Goal: Task Accomplishment & Management: Manage account settings

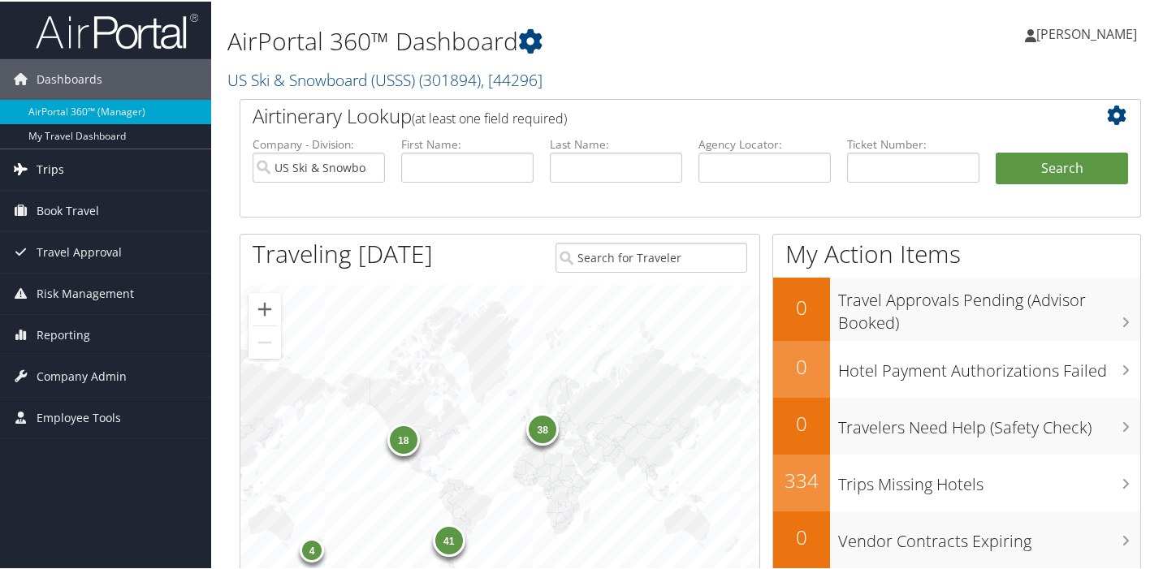
click at [47, 167] on span "Trips" at bounding box center [51, 168] width 28 height 41
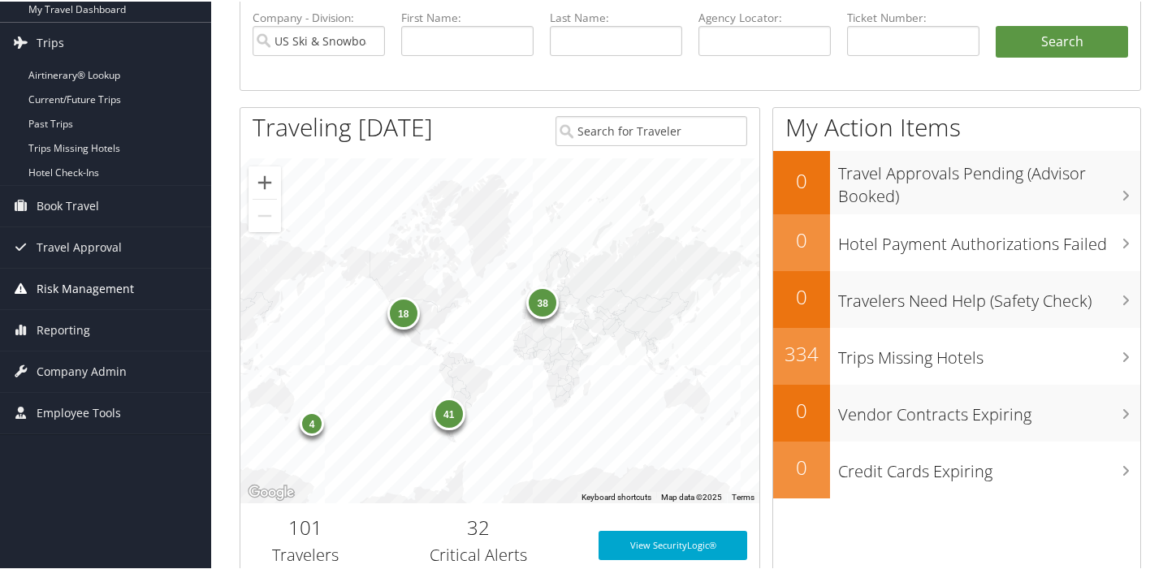
scroll to position [130, 0]
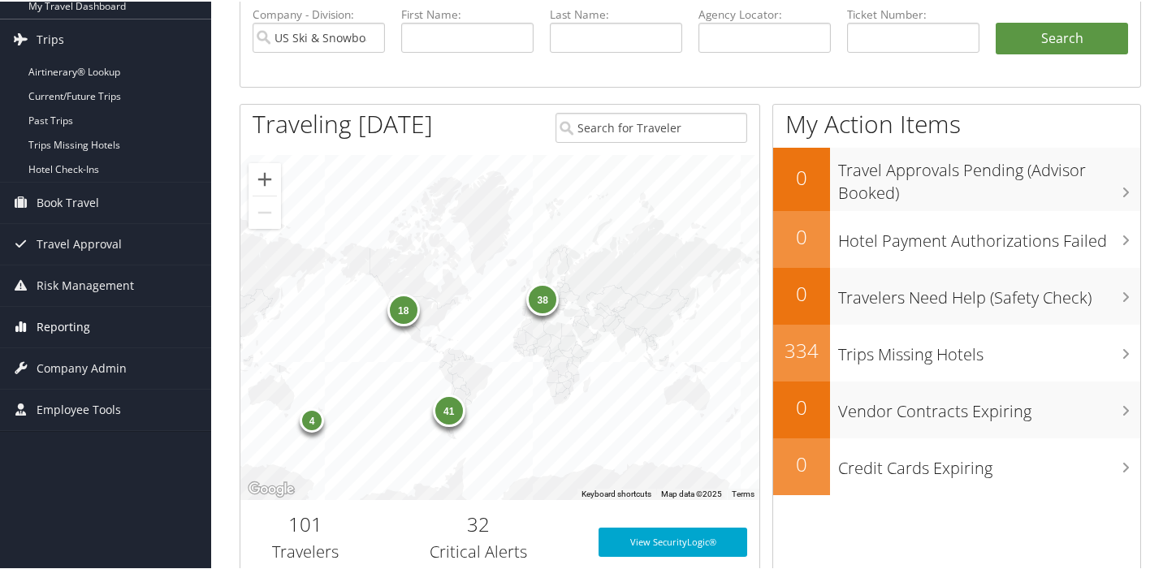
click at [62, 327] on span "Reporting" at bounding box center [64, 325] width 54 height 41
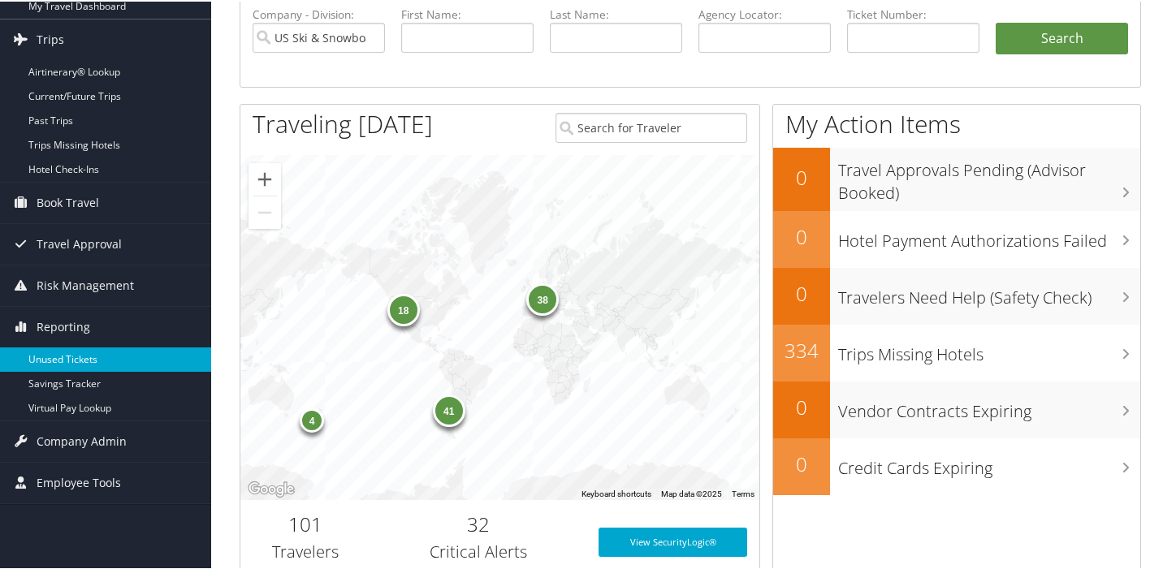
click at [72, 357] on link "Unused Tickets" at bounding box center [105, 358] width 211 height 24
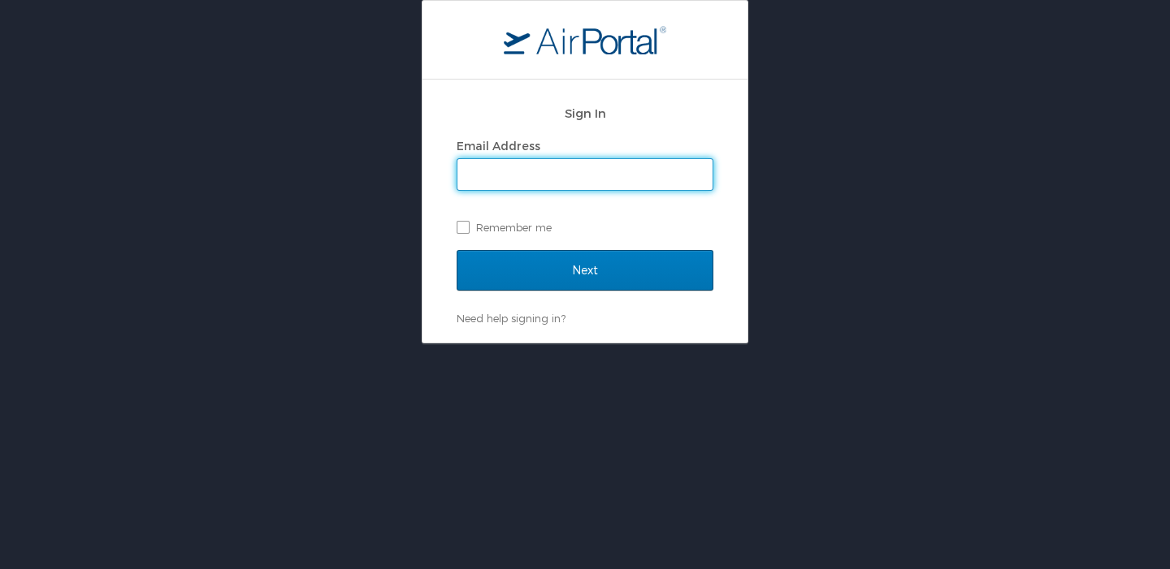
type input "Tami.Strong@usskiandsnowboard.org"
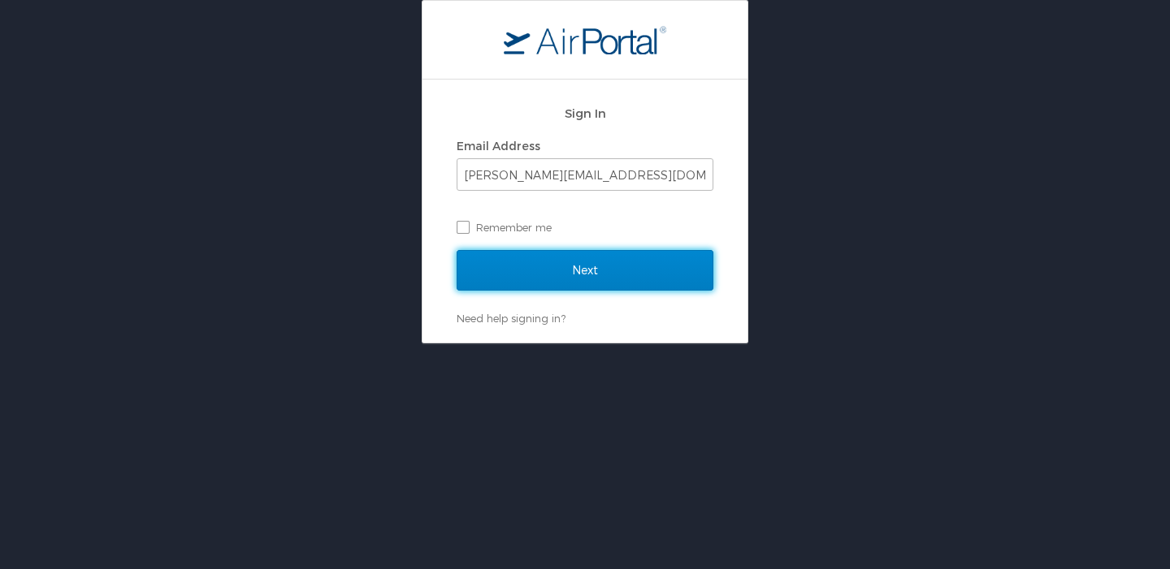
click at [573, 270] on input "Next" at bounding box center [585, 270] width 257 height 41
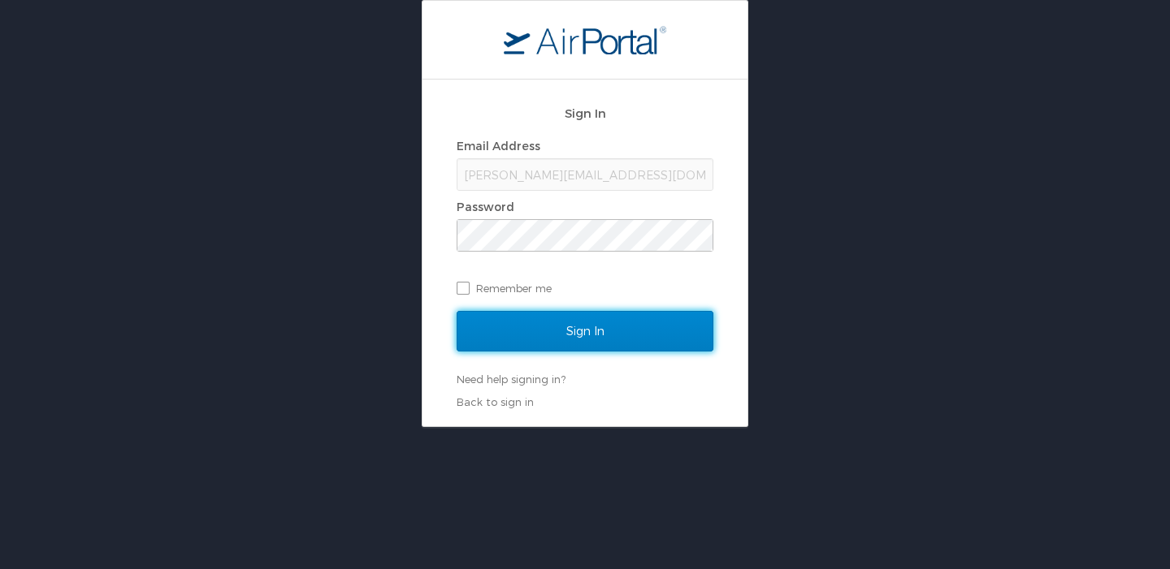
click at [580, 327] on input "Sign In" at bounding box center [585, 331] width 257 height 41
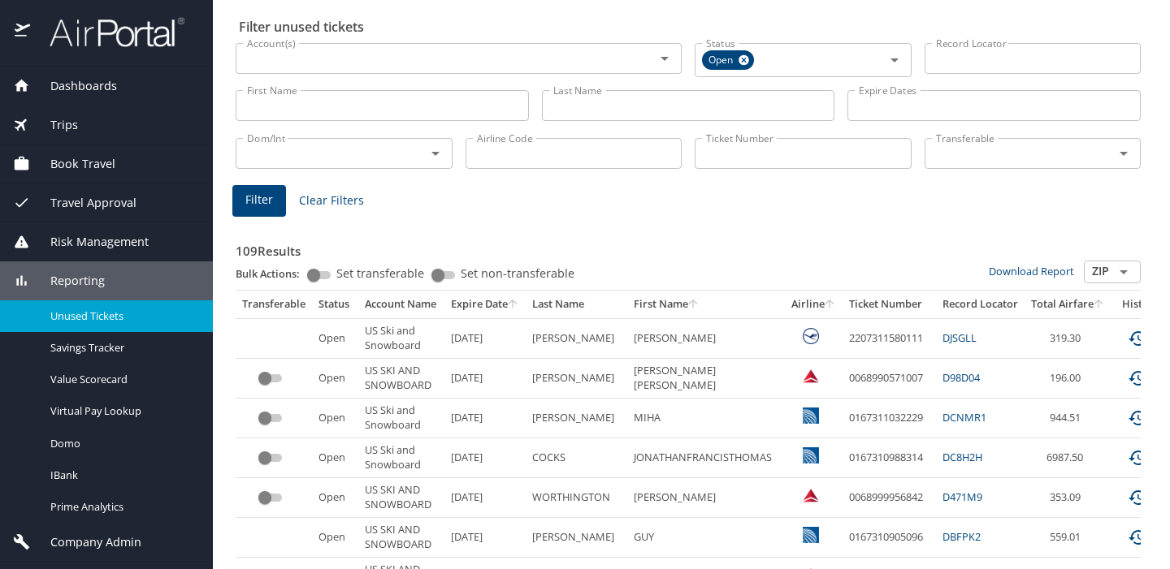
scroll to position [59, 0]
click at [517, 301] on icon "sort" at bounding box center [513, 301] width 9 height 9
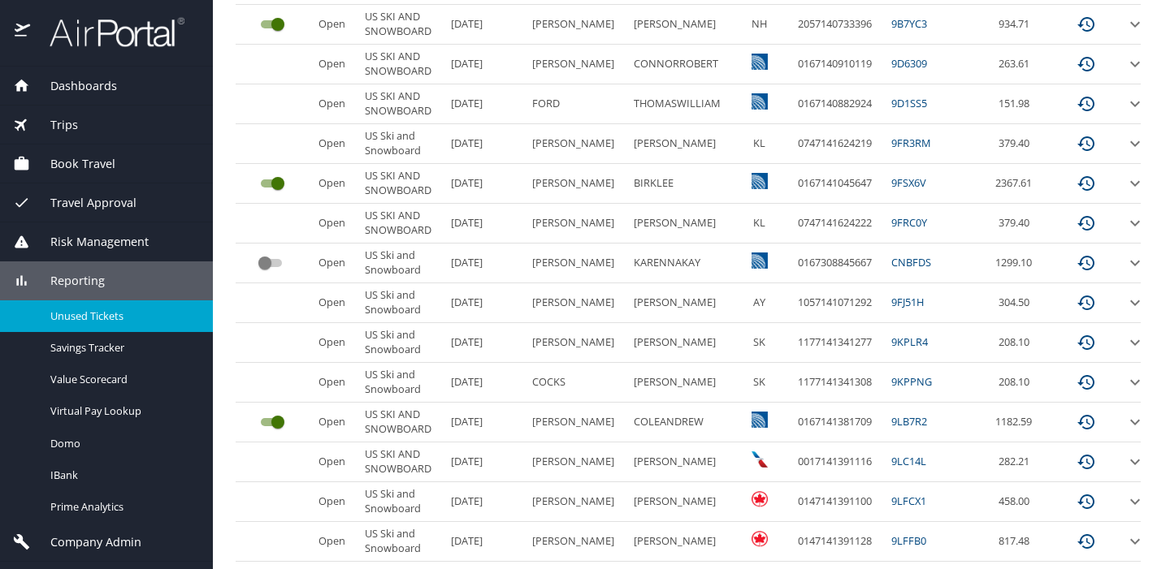
scroll to position [662, 0]
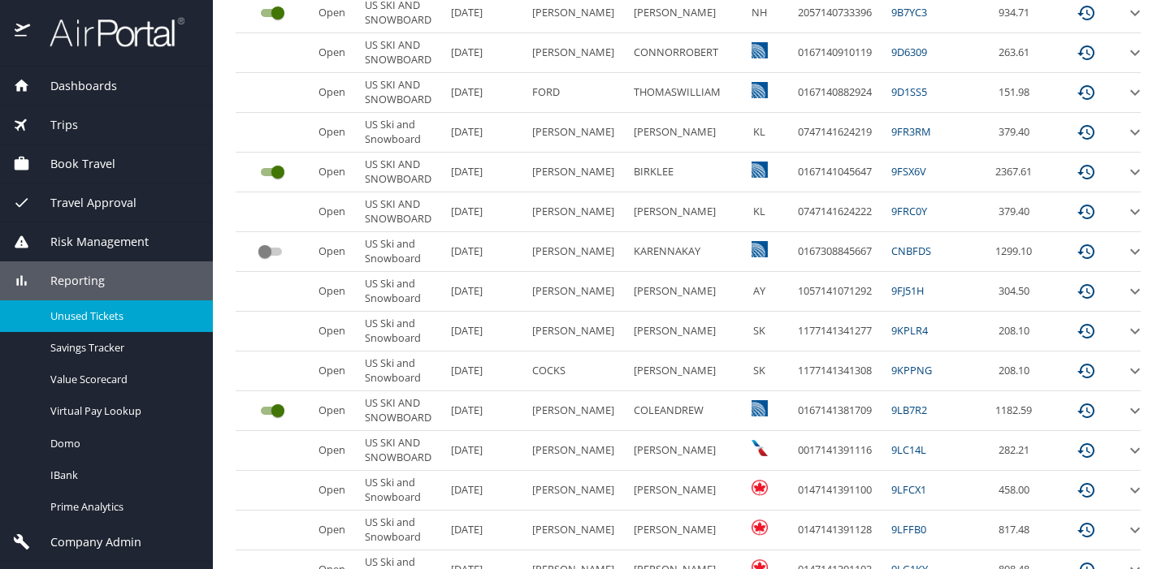
click at [267, 252] on input "custom pagination table" at bounding box center [265, 251] width 58 height 19
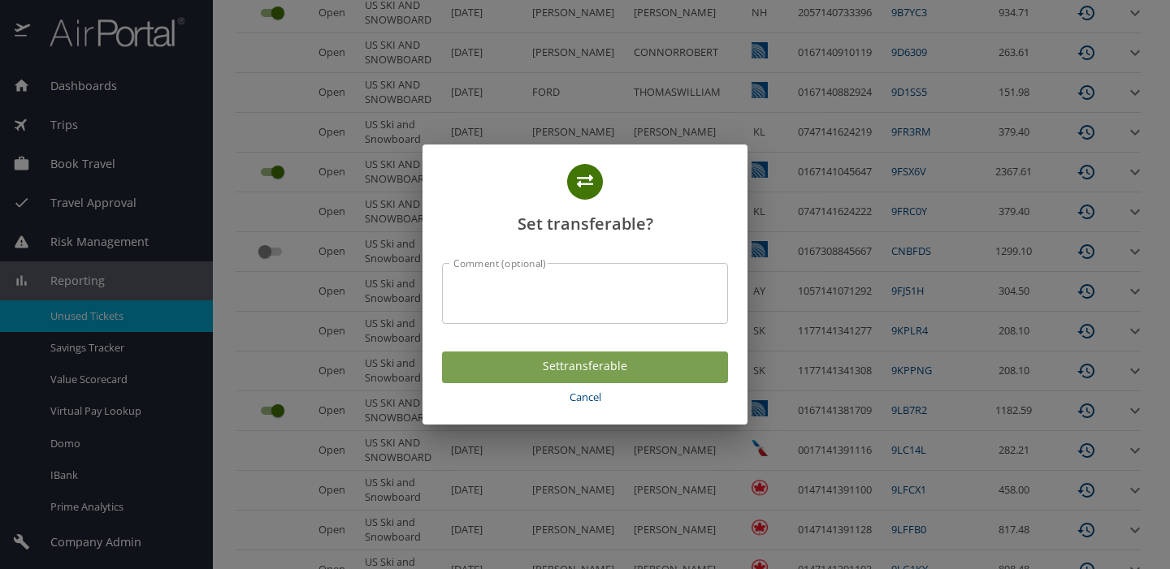
click at [488, 361] on span "Set transferable" at bounding box center [585, 367] width 260 height 20
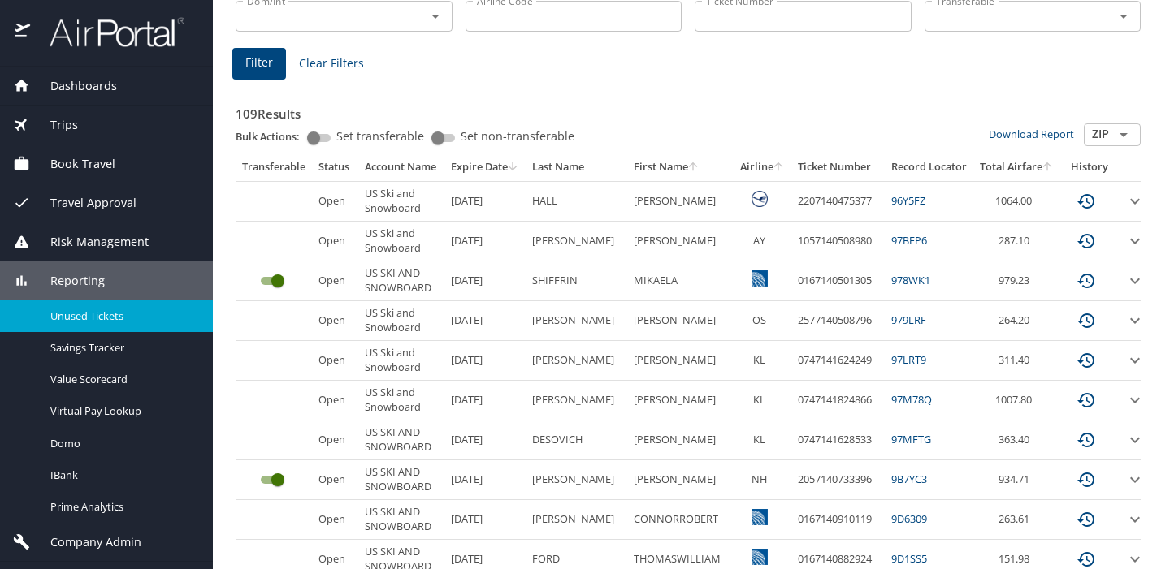
scroll to position [48, 0]
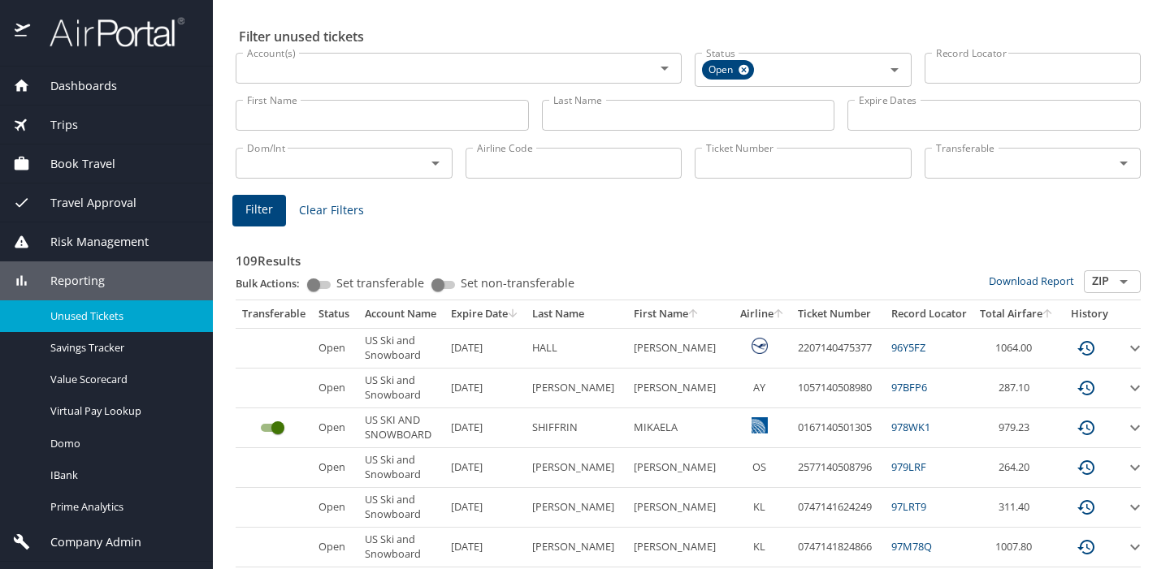
click at [774, 310] on icon "sort" at bounding box center [778, 313] width 9 height 9
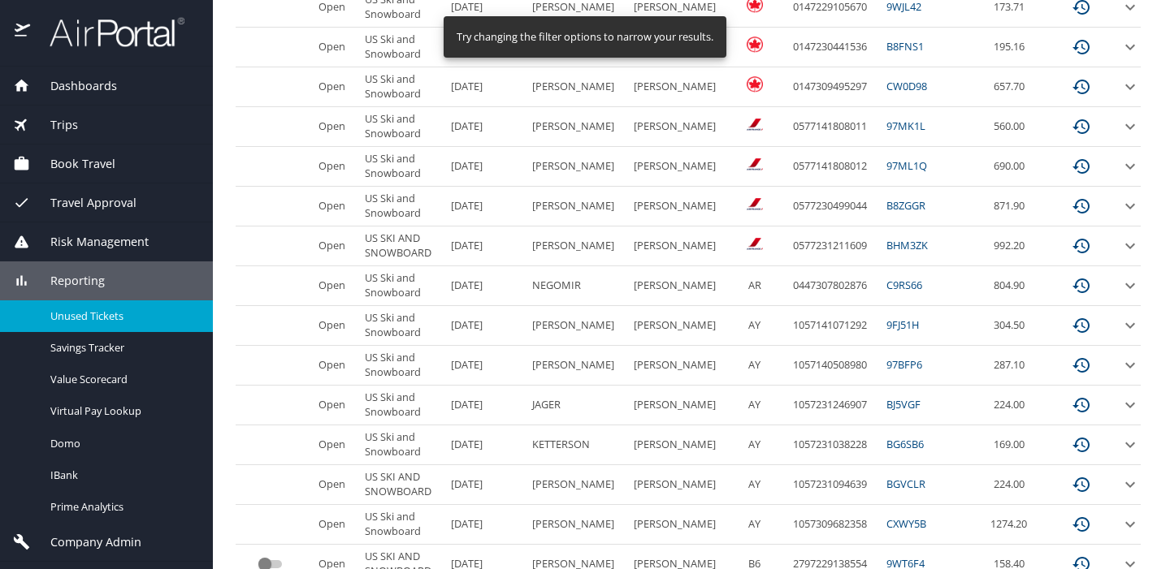
scroll to position [851, 0]
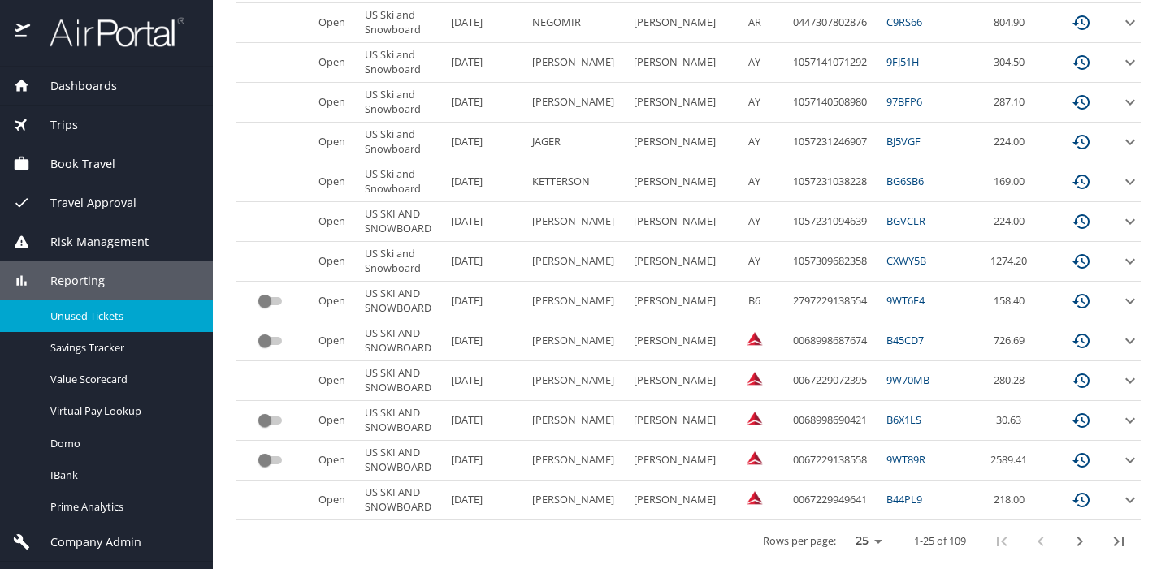
click at [860, 540] on select "25 50 100" at bounding box center [864, 542] width 45 height 24
click at [863, 541] on select "25 50 100" at bounding box center [864, 542] width 45 height 24
select select "100"
click at [842, 530] on select "25 50 100" at bounding box center [864, 542] width 45 height 24
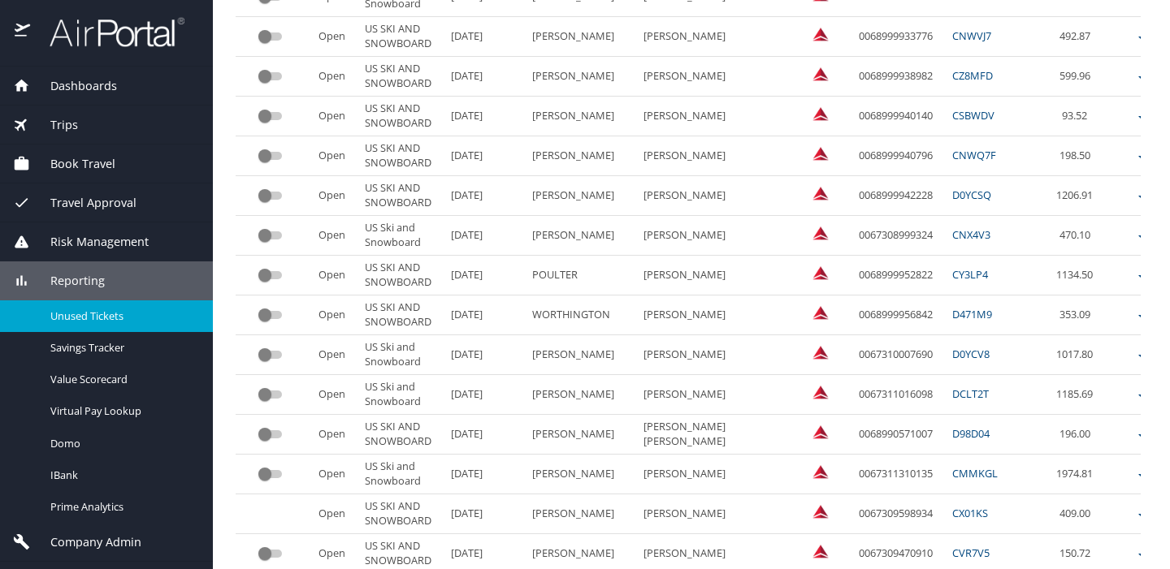
scroll to position [1618, 0]
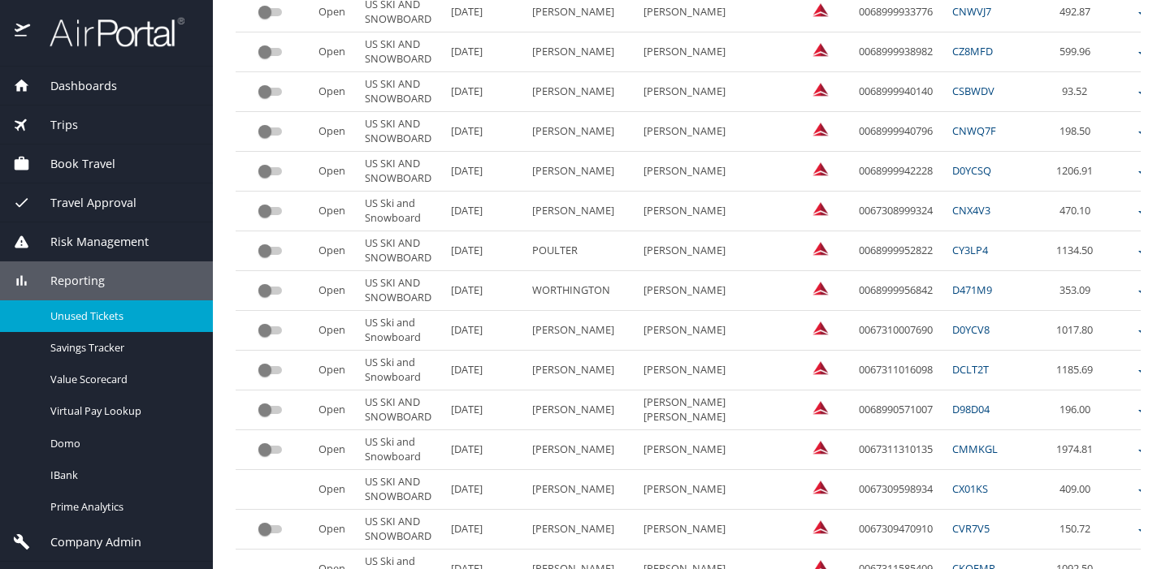
click at [262, 448] on input "custom pagination table" at bounding box center [265, 449] width 58 height 19
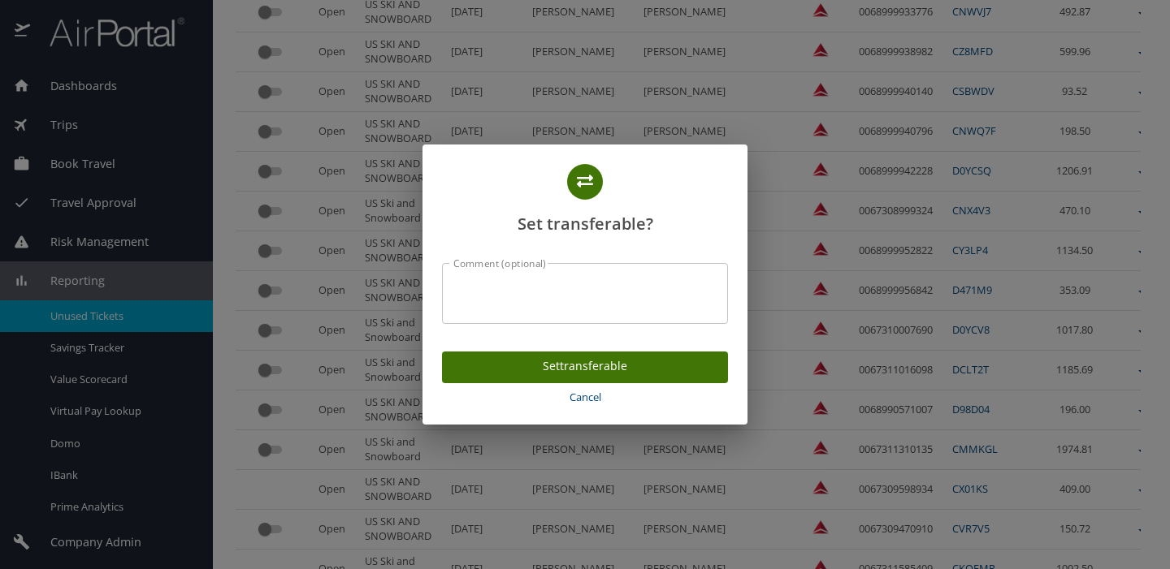
click at [495, 369] on span "Set transferable" at bounding box center [585, 367] width 260 height 20
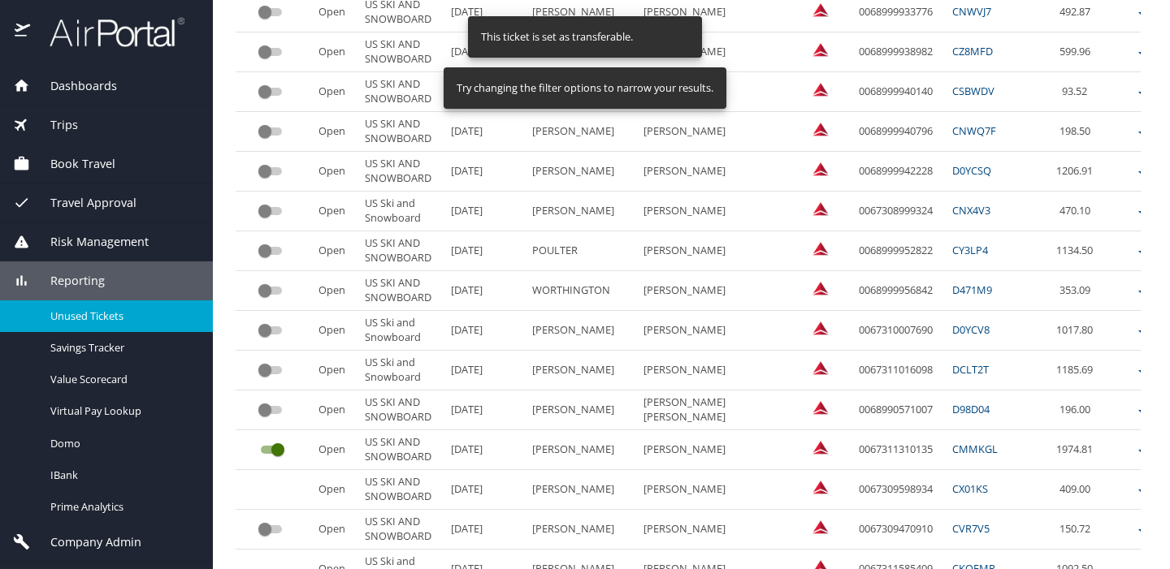
click at [265, 409] on input "custom pagination table" at bounding box center [265, 410] width 58 height 19
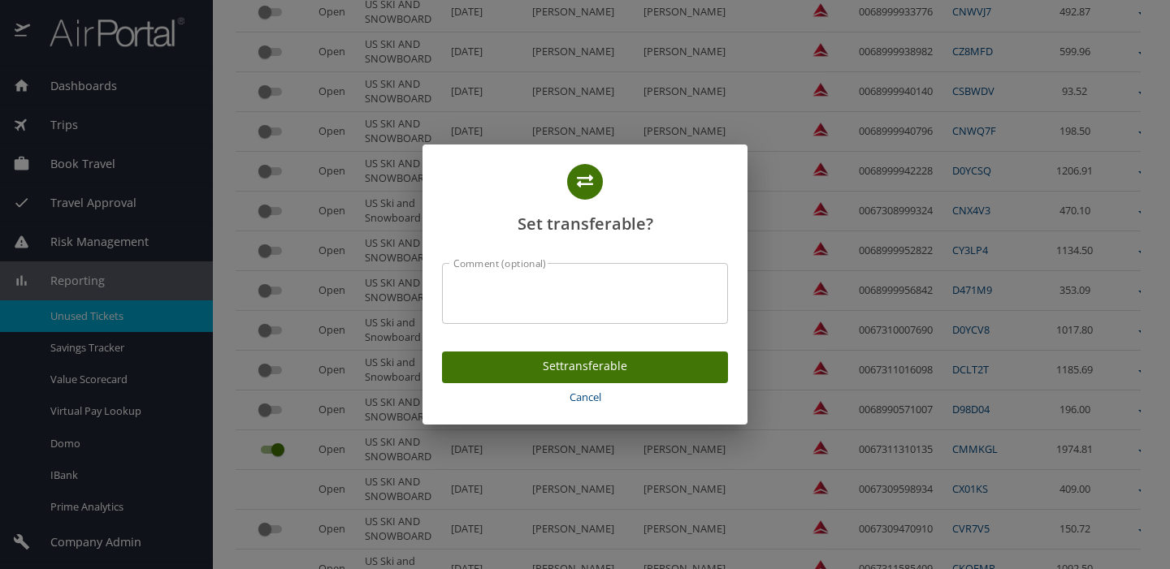
click at [497, 370] on span "Set transferable" at bounding box center [585, 367] width 260 height 20
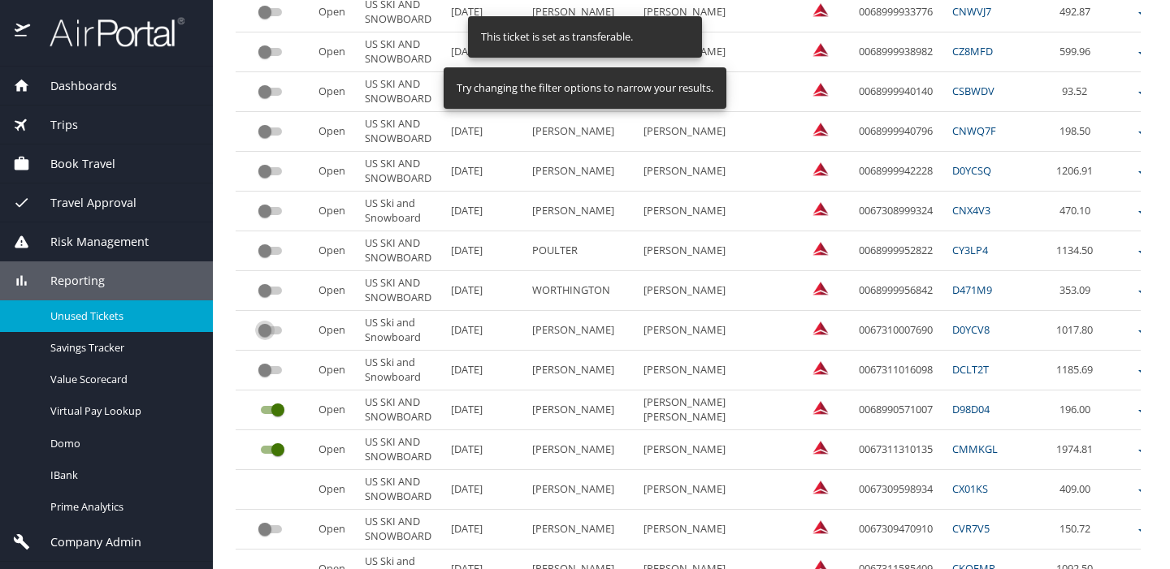
click at [266, 328] on input "custom pagination table" at bounding box center [265, 330] width 58 height 19
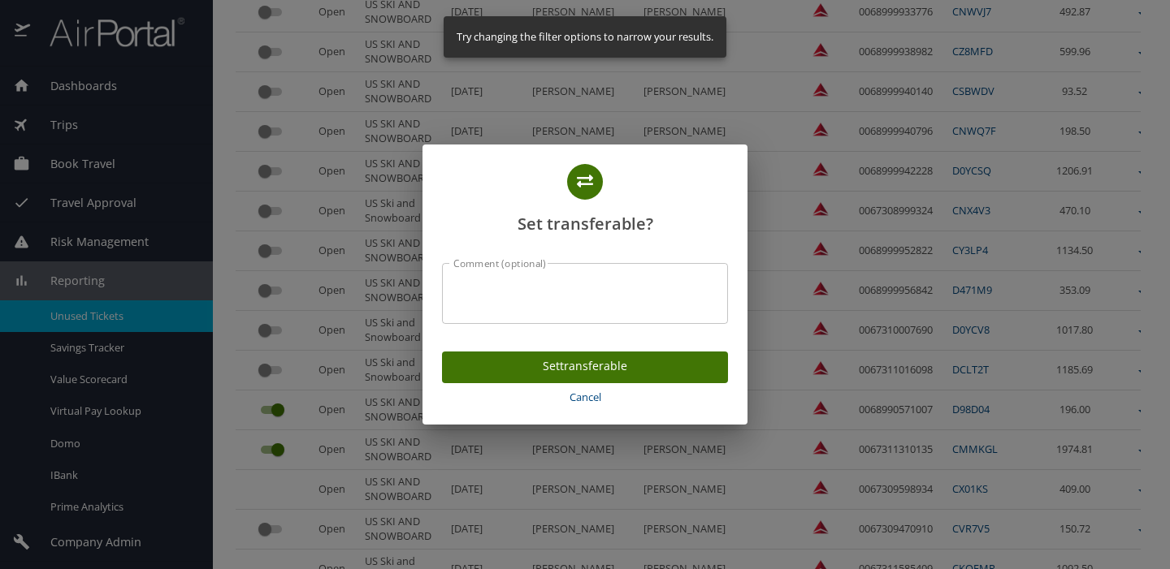
click at [516, 357] on span "Set transferable" at bounding box center [585, 367] width 260 height 20
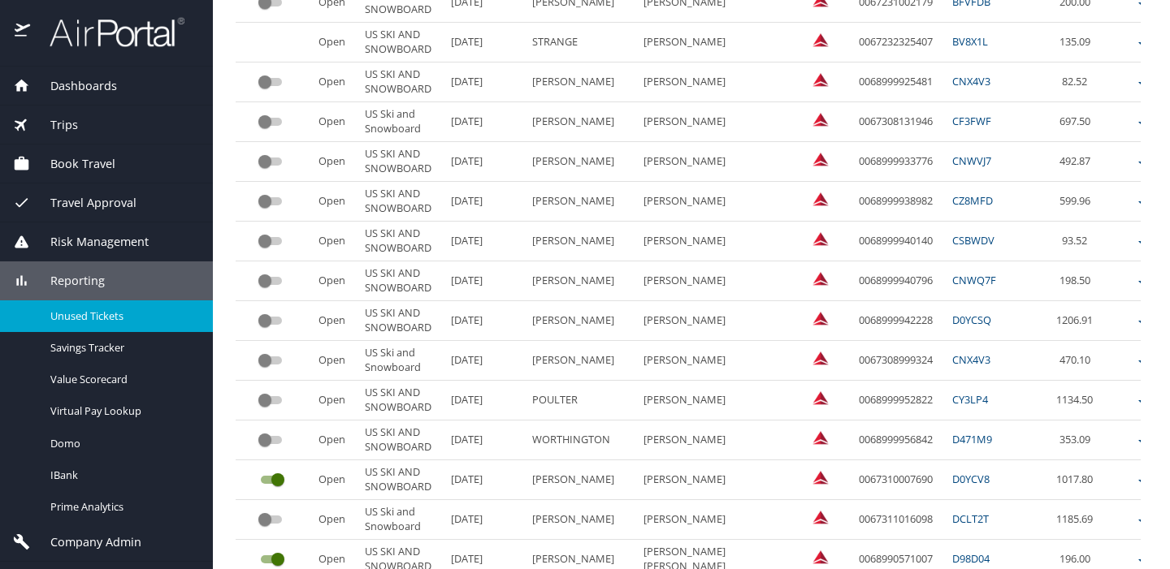
scroll to position [1464, 0]
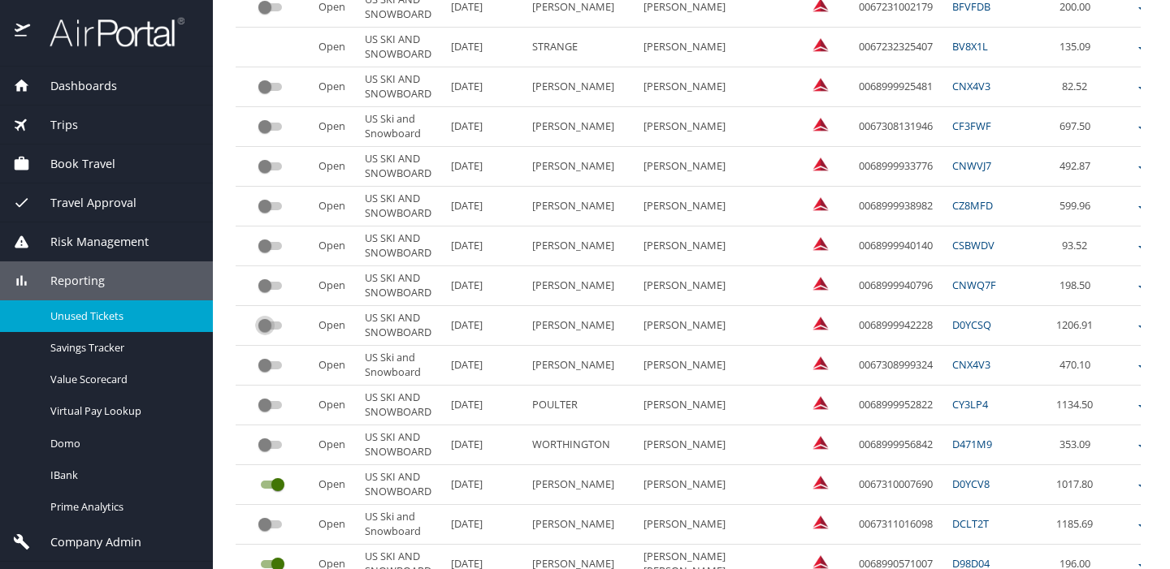
click at [266, 326] on input "custom pagination table" at bounding box center [265, 325] width 58 height 19
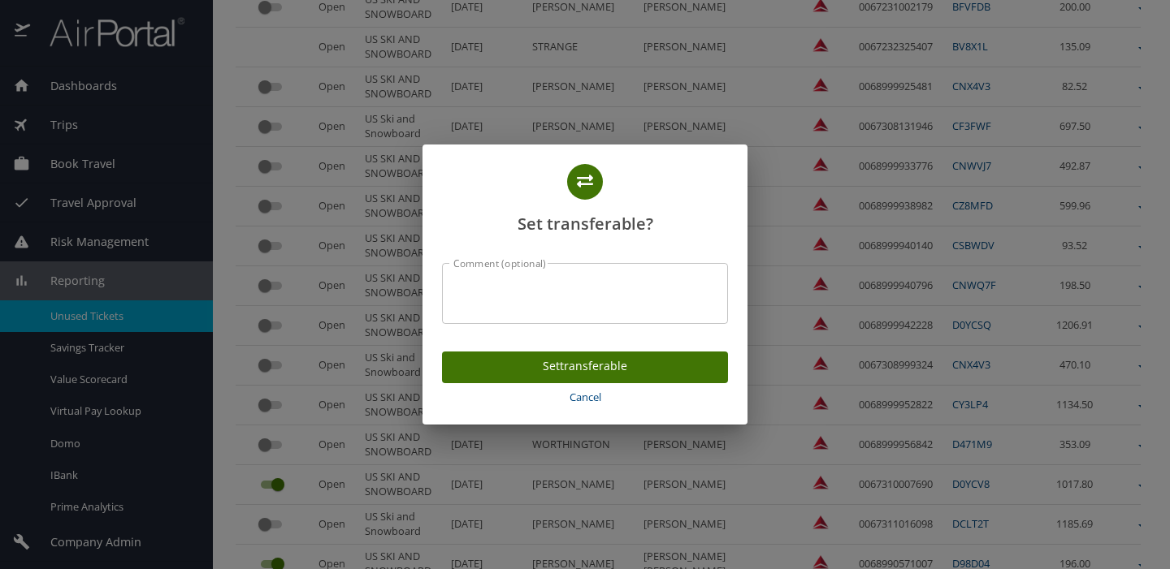
click at [499, 367] on span "Set transferable" at bounding box center [585, 367] width 260 height 20
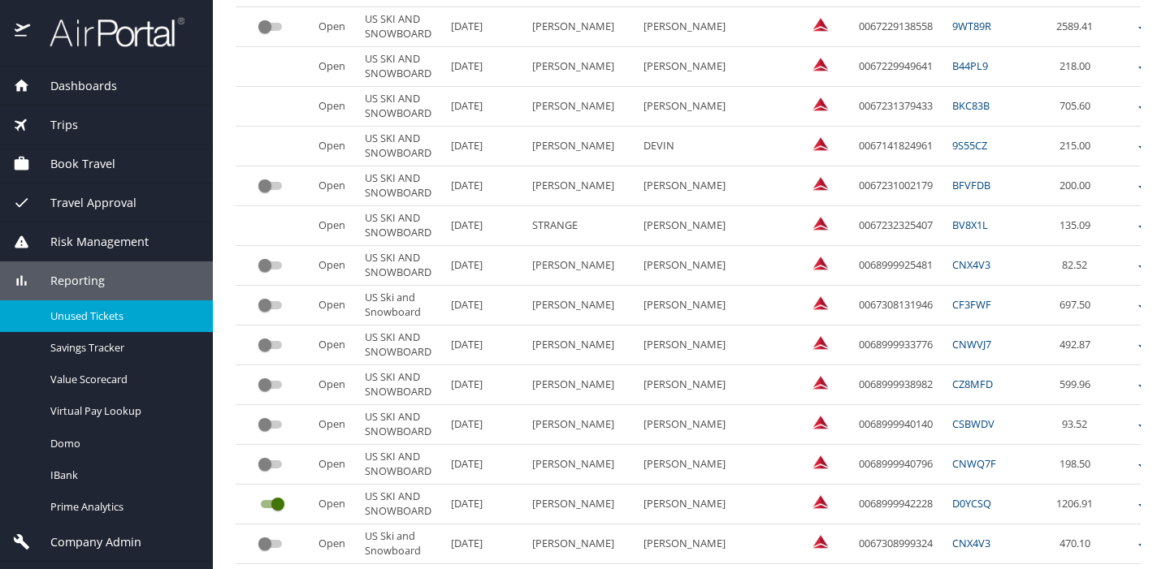
scroll to position [1283, 0]
click at [264, 305] on input "custom pagination table" at bounding box center [265, 307] width 58 height 19
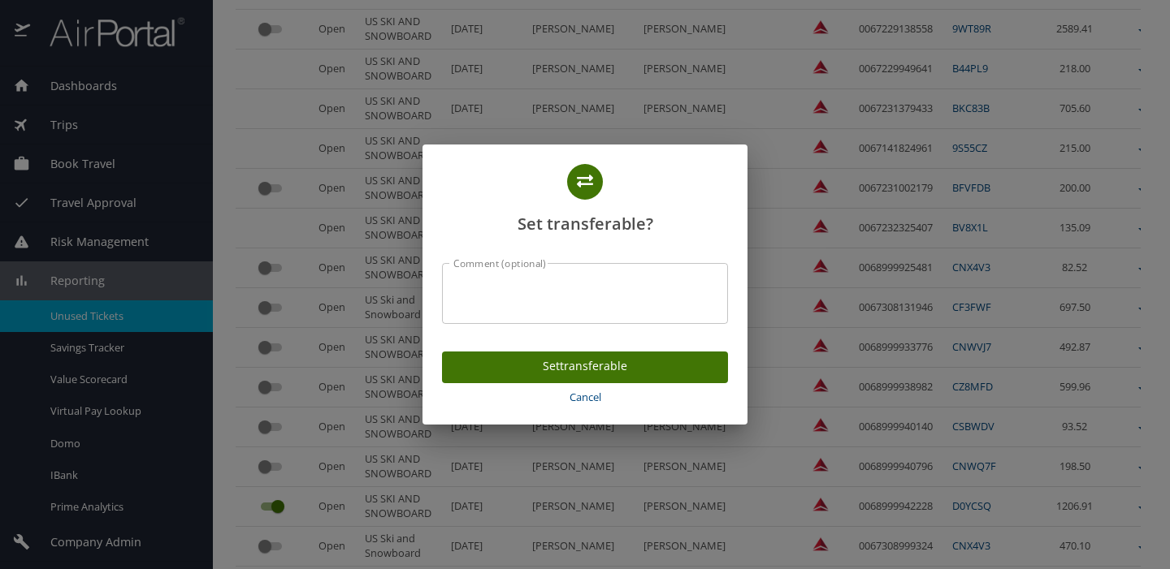
click at [505, 370] on span "Set transferable" at bounding box center [585, 367] width 260 height 20
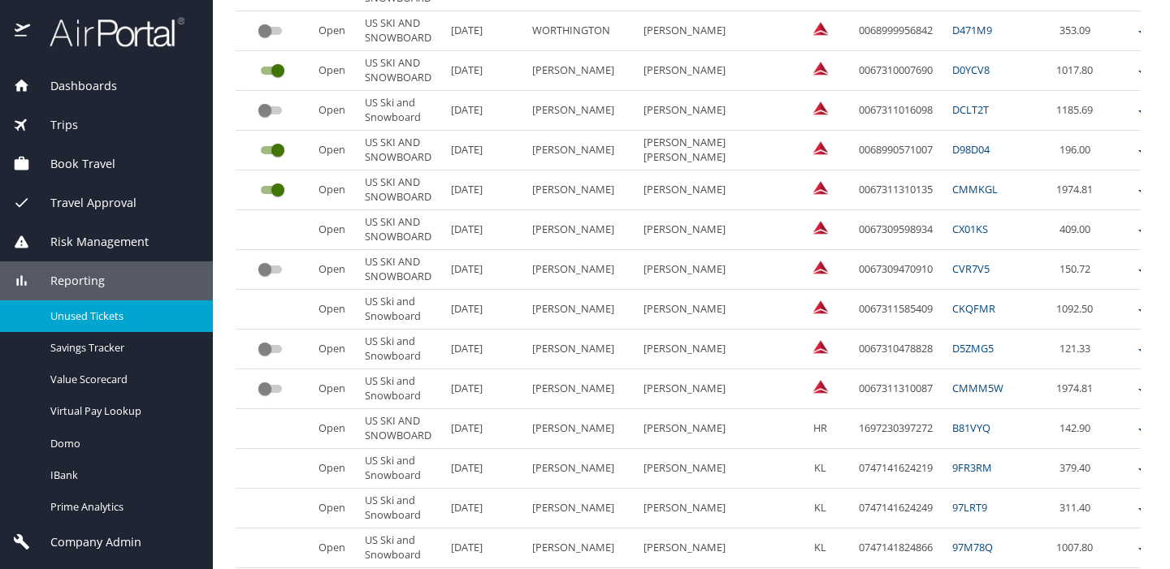
scroll to position [1893, 0]
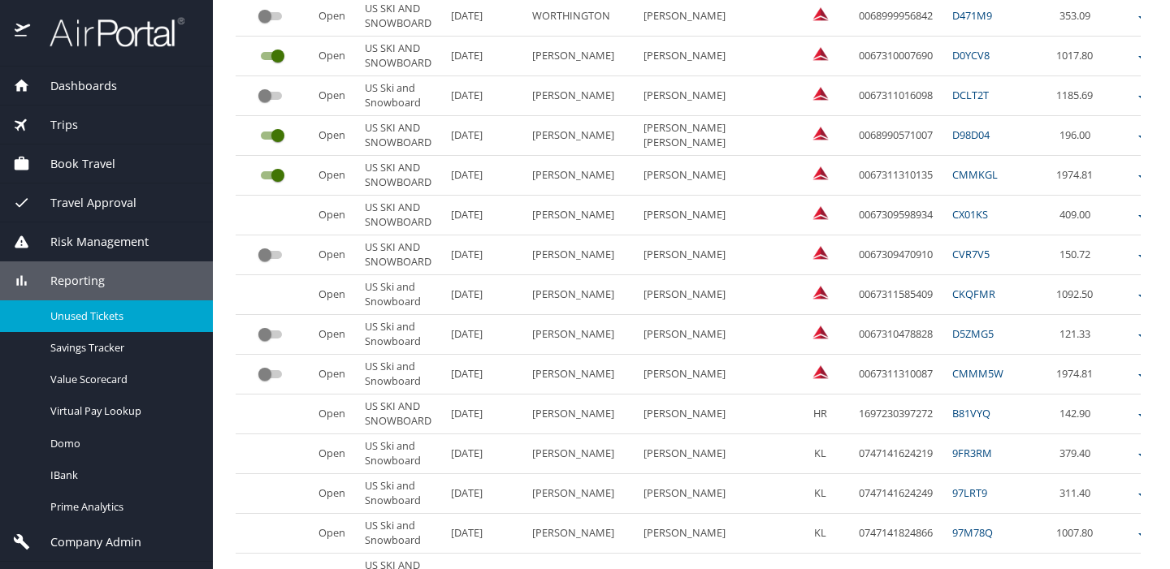
click at [266, 376] on input "custom pagination table" at bounding box center [265, 374] width 58 height 19
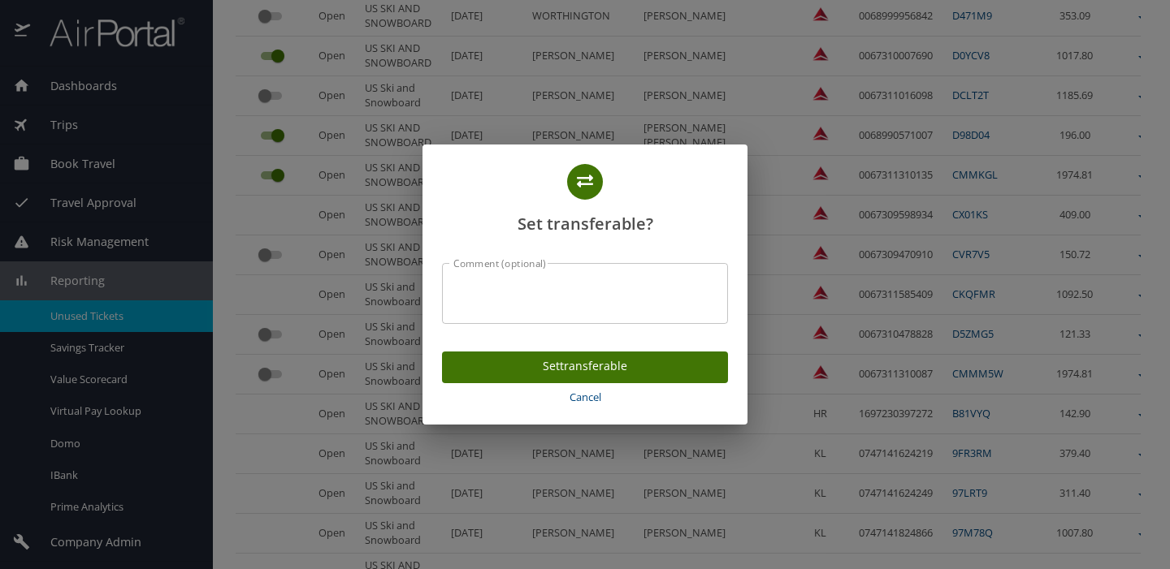
click at [497, 370] on span "Set transferable" at bounding box center [585, 367] width 260 height 20
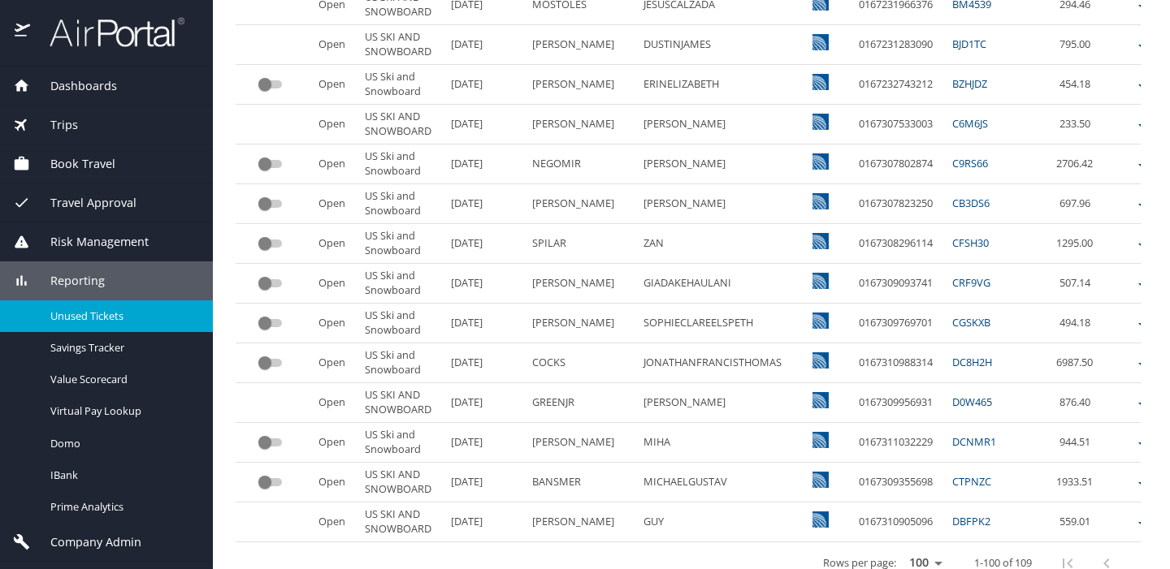
scroll to position [3837, 0]
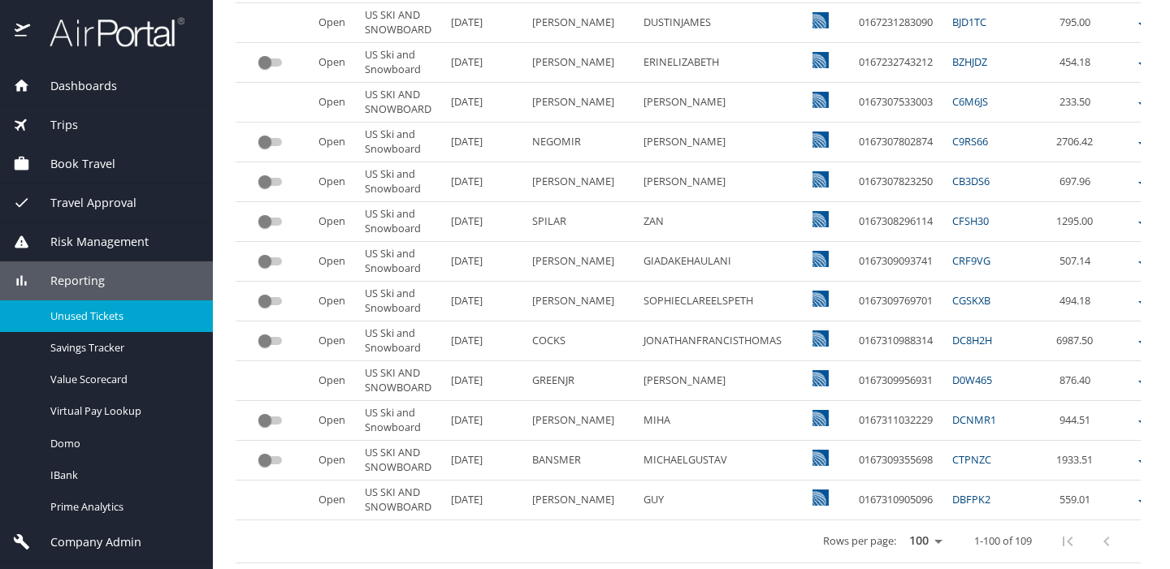
click at [946, 541] on select "25 50 100" at bounding box center [925, 542] width 45 height 24
click at [911, 530] on select "25 50 100" at bounding box center [925, 542] width 45 height 24
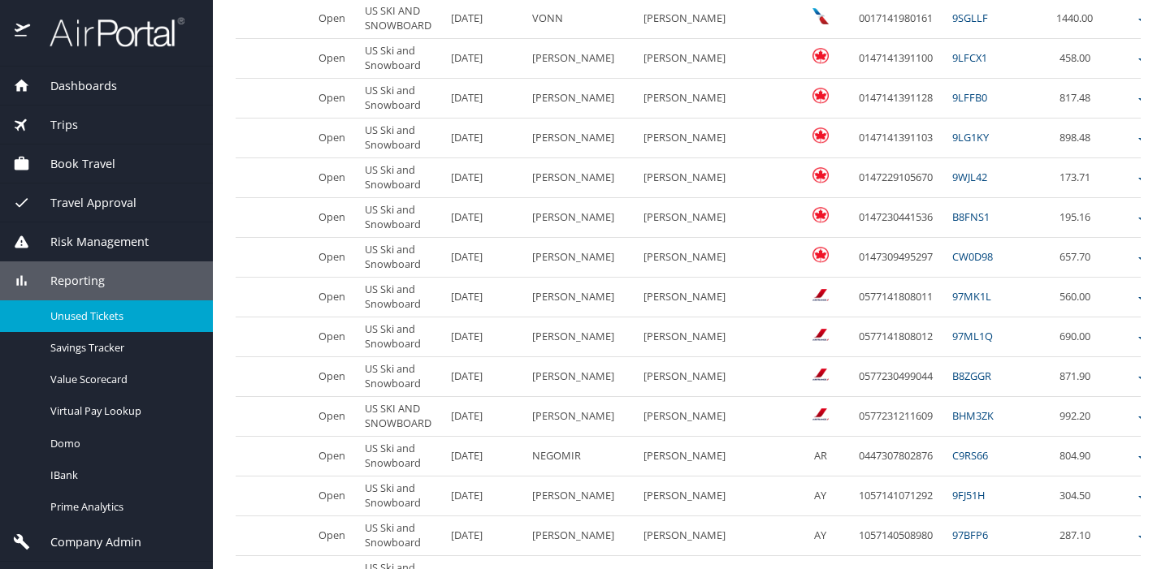
scroll to position [247, 0]
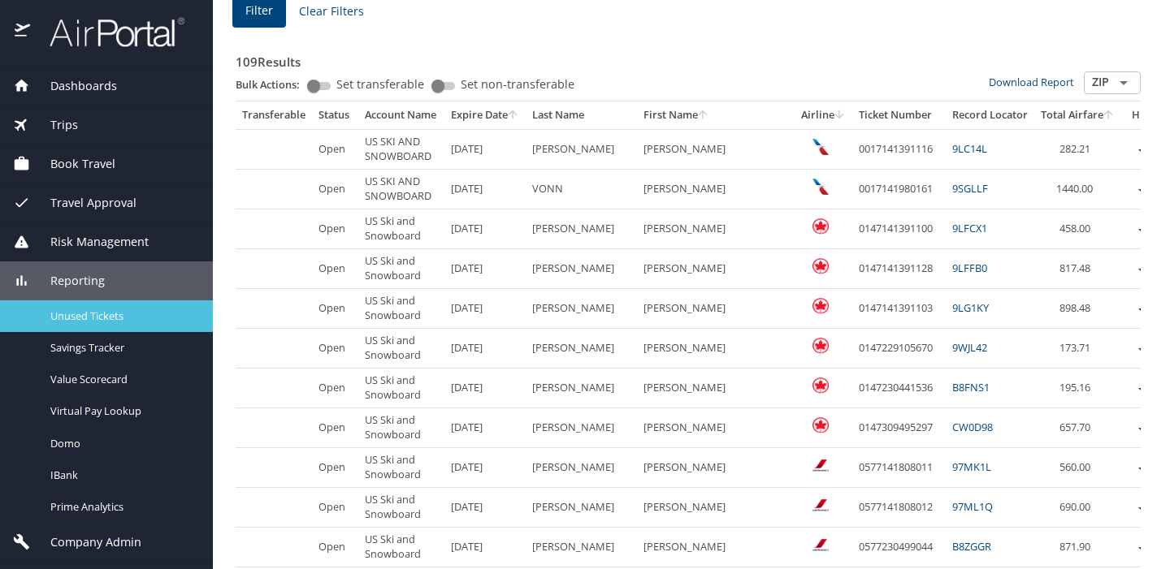
click at [110, 314] on span "Unused Tickets" at bounding box center [121, 316] width 143 height 15
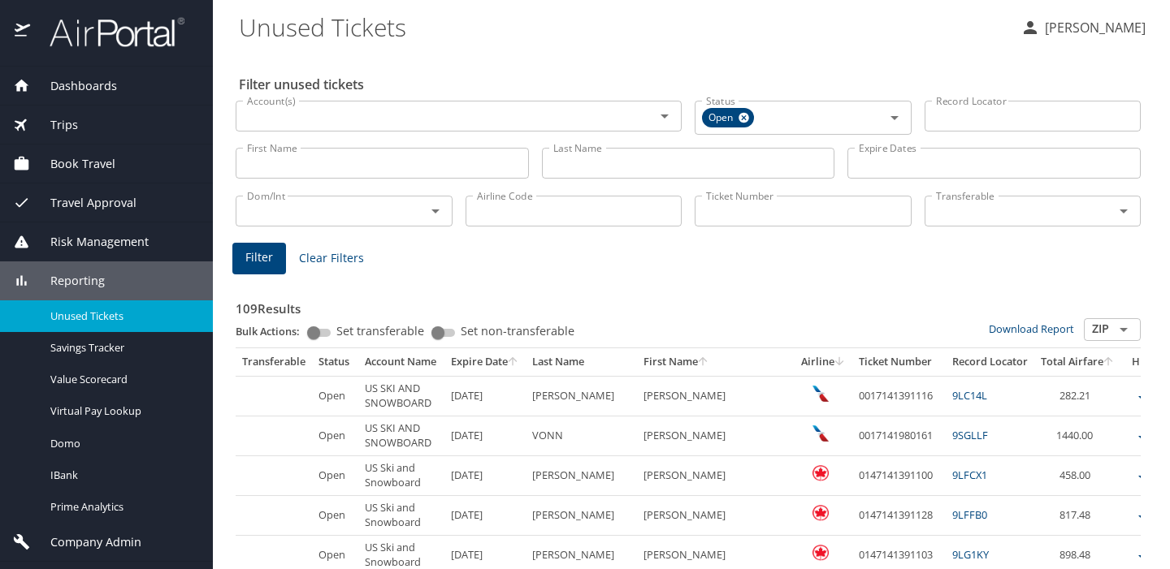
click at [506, 219] on input "Airline Code" at bounding box center [574, 211] width 217 height 31
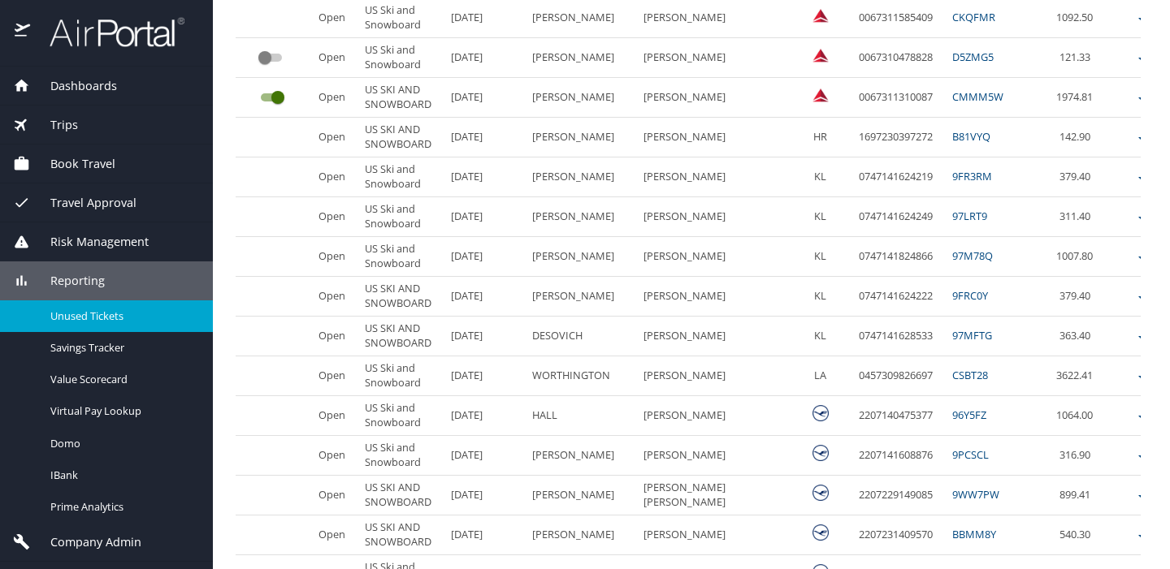
scroll to position [2171, 0]
type input "FIN"
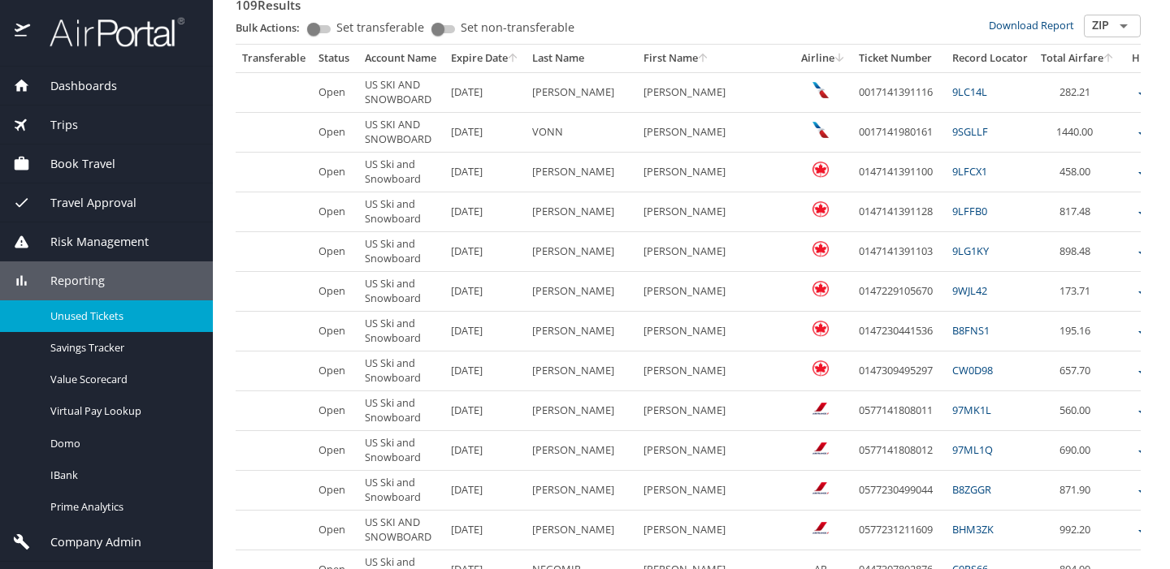
scroll to position [0, 0]
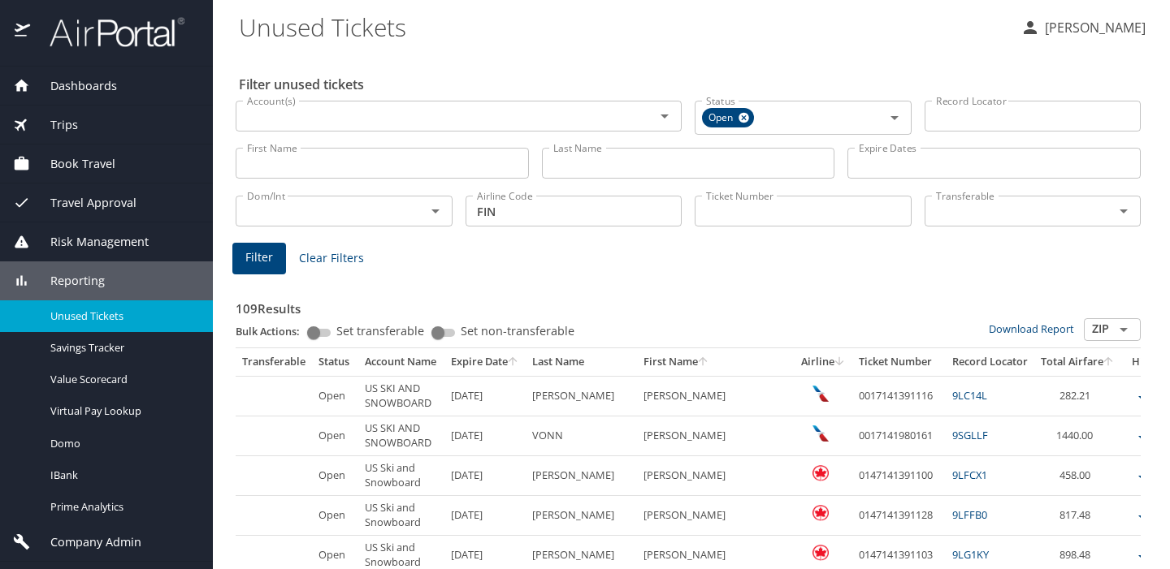
click at [587, 312] on h3 "109 Results" at bounding box center [688, 304] width 905 height 28
click at [894, 115] on icon "Open" at bounding box center [894, 117] width 19 height 19
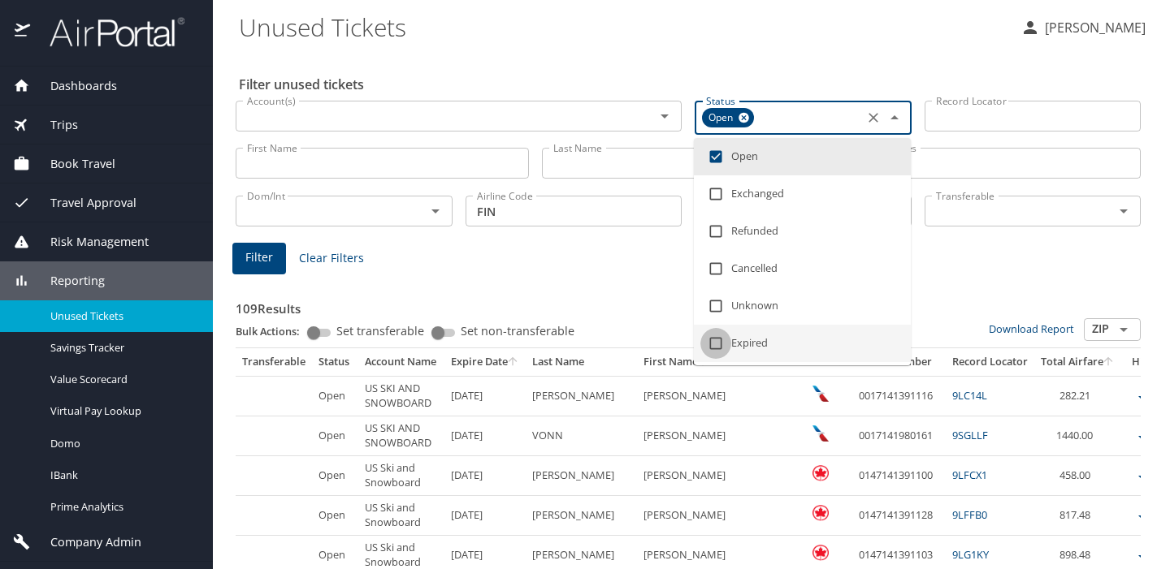
click at [714, 345] on input "checkbox" at bounding box center [715, 343] width 31 height 31
checkbox input "true"
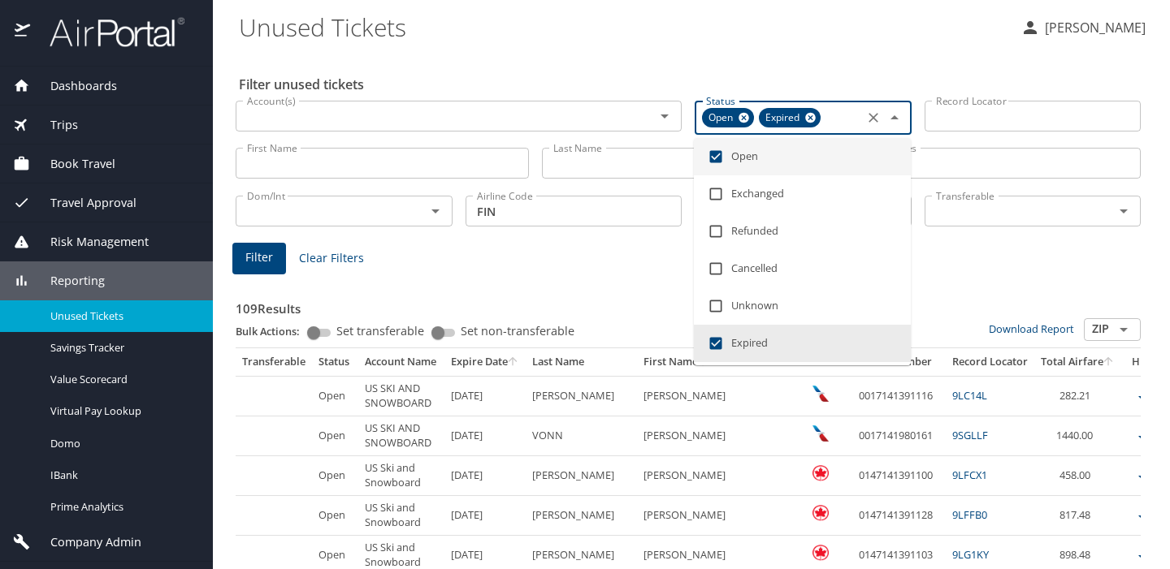
click at [745, 116] on icon at bounding box center [744, 118] width 12 height 18
checkbox input "false"
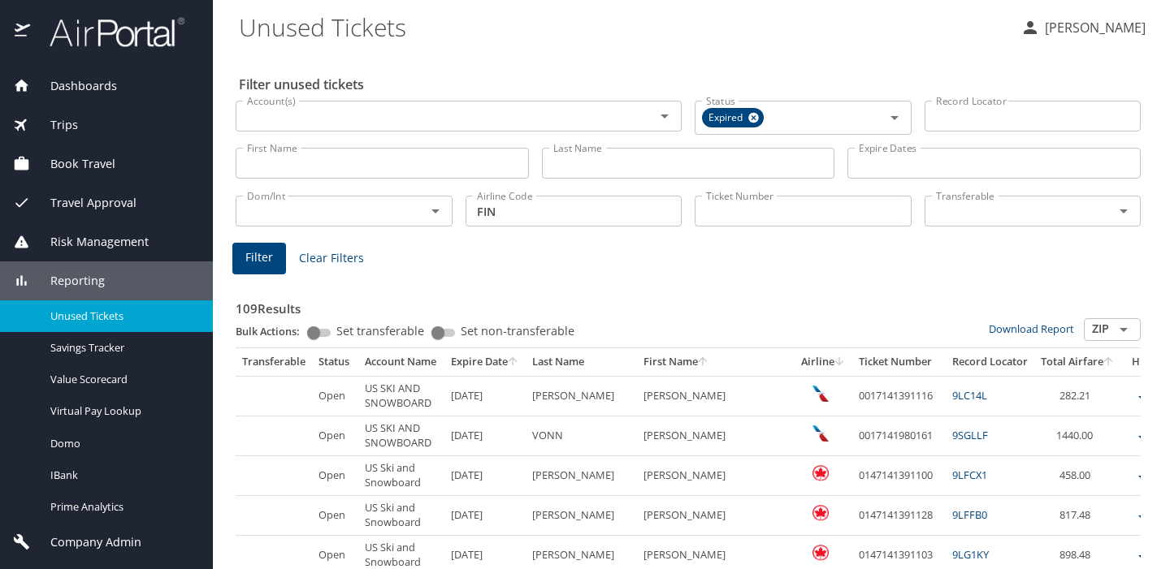
click at [420, 297] on h3 "109 Results" at bounding box center [688, 304] width 905 height 28
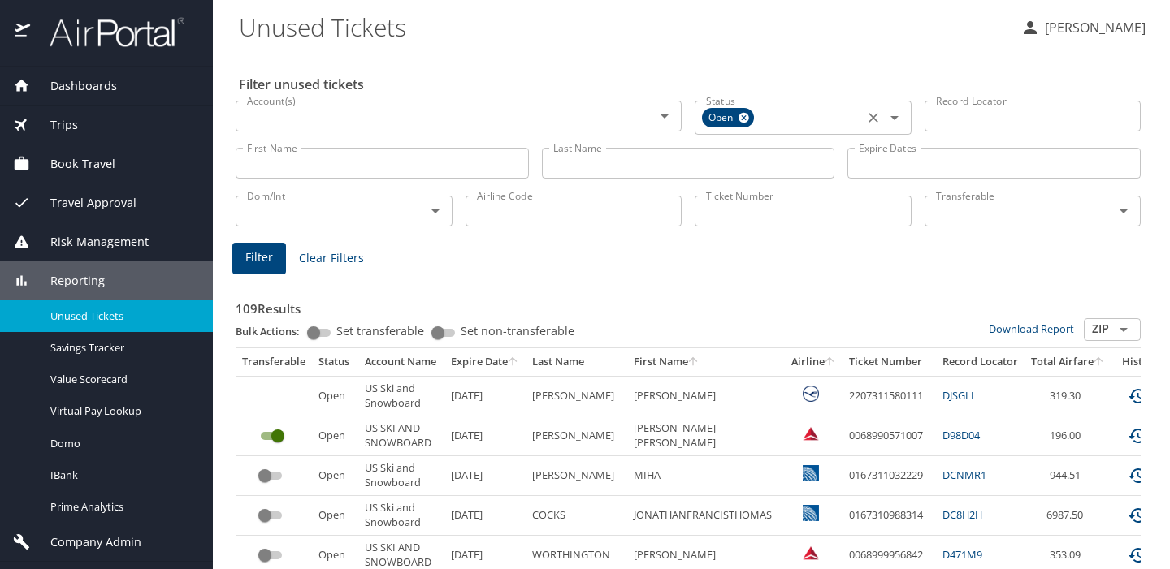
click at [745, 119] on icon at bounding box center [744, 118] width 12 height 18
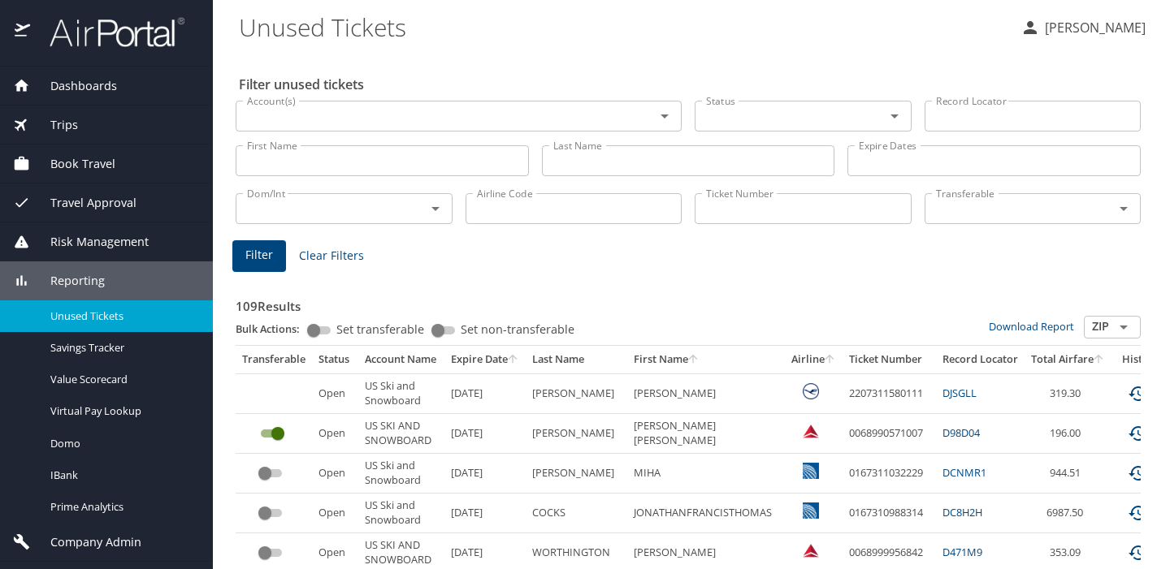
click at [893, 115] on icon "Open" at bounding box center [894, 117] width 8 height 4
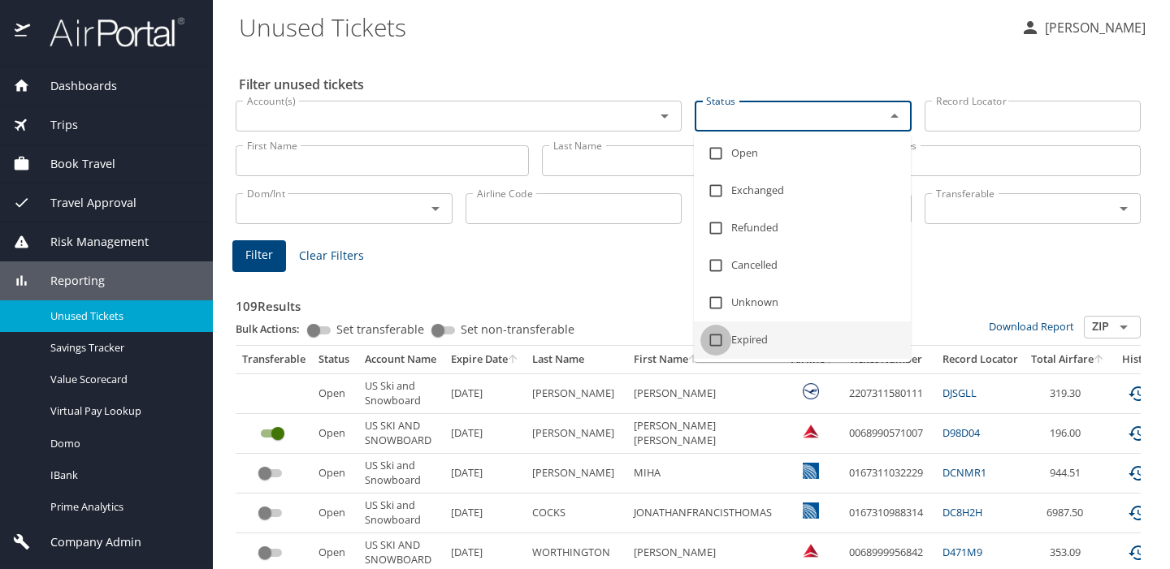
click at [717, 346] on input "checkbox" at bounding box center [715, 340] width 31 height 31
checkbox input "true"
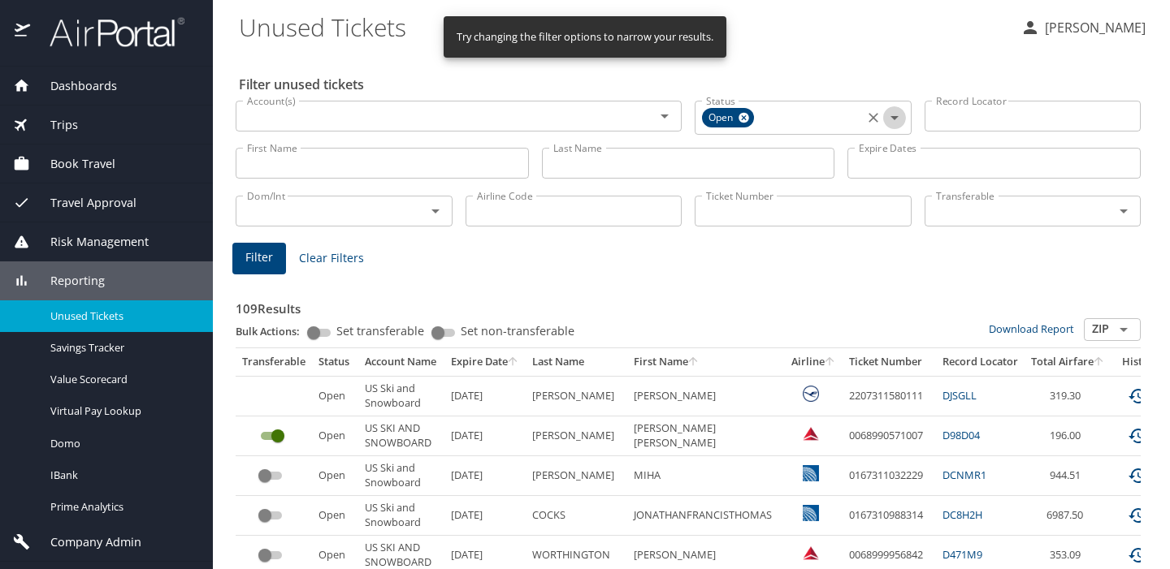
click at [894, 116] on icon "Open" at bounding box center [894, 118] width 8 height 4
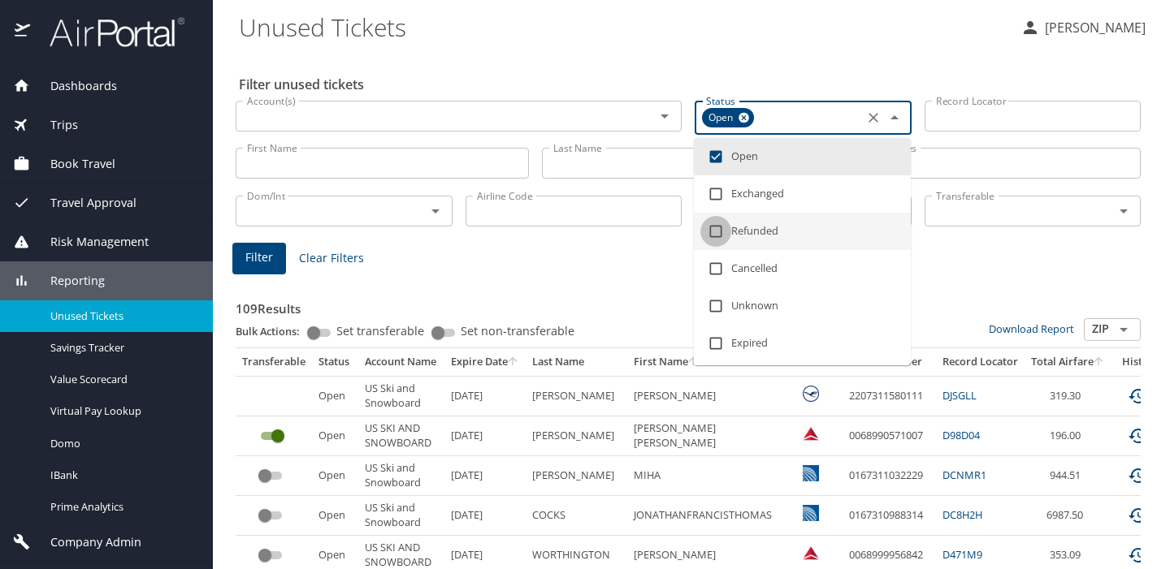
click at [715, 232] on input "checkbox" at bounding box center [715, 231] width 31 height 31
checkbox input "true"
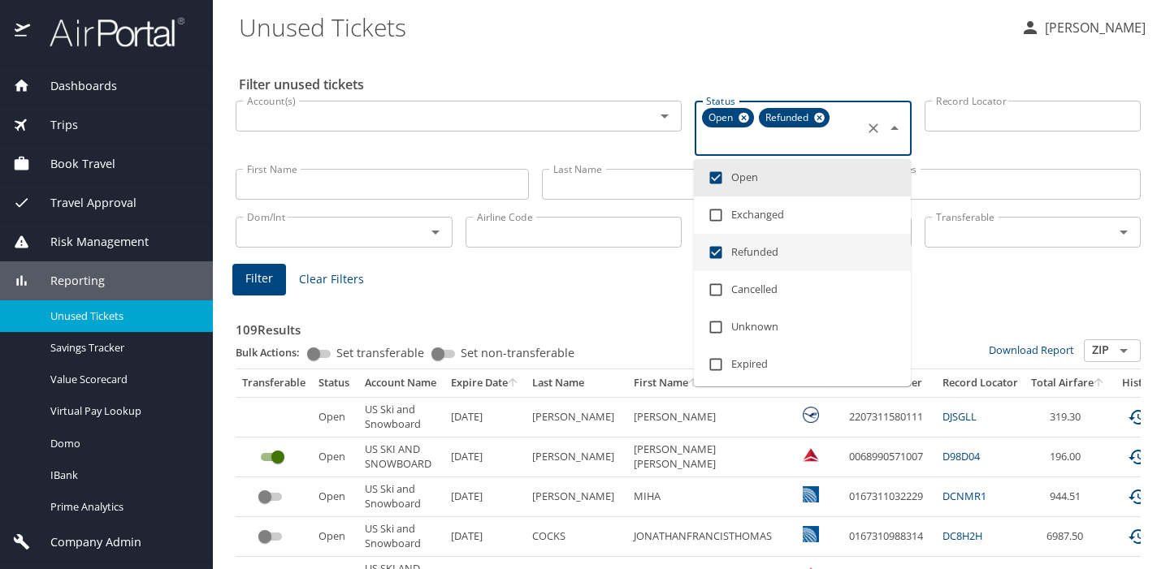
click at [262, 280] on span "Filter" at bounding box center [259, 279] width 28 height 20
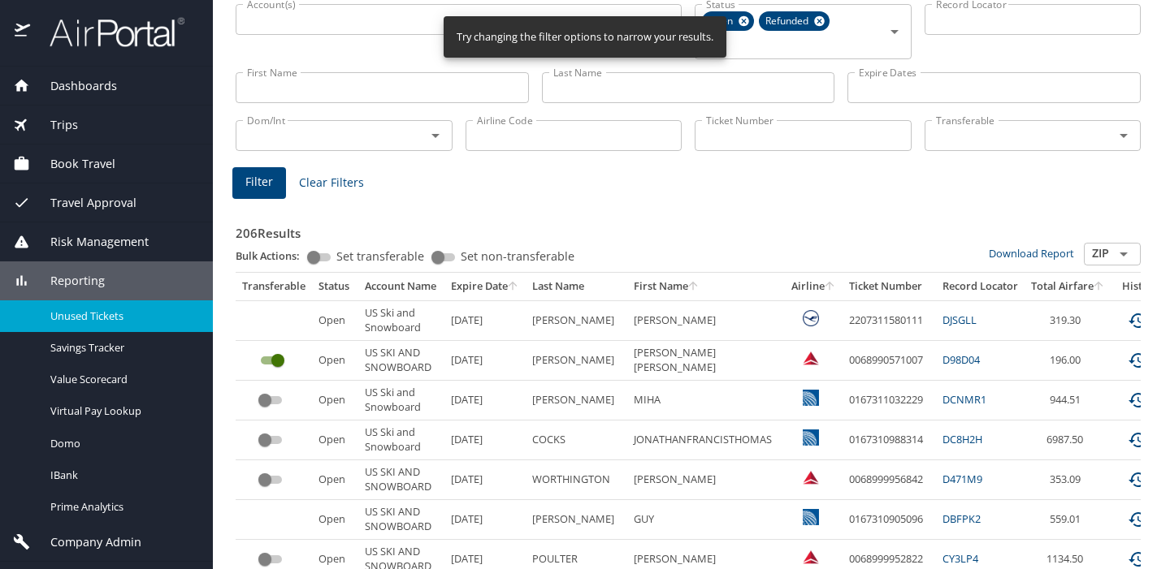
scroll to position [42, 0]
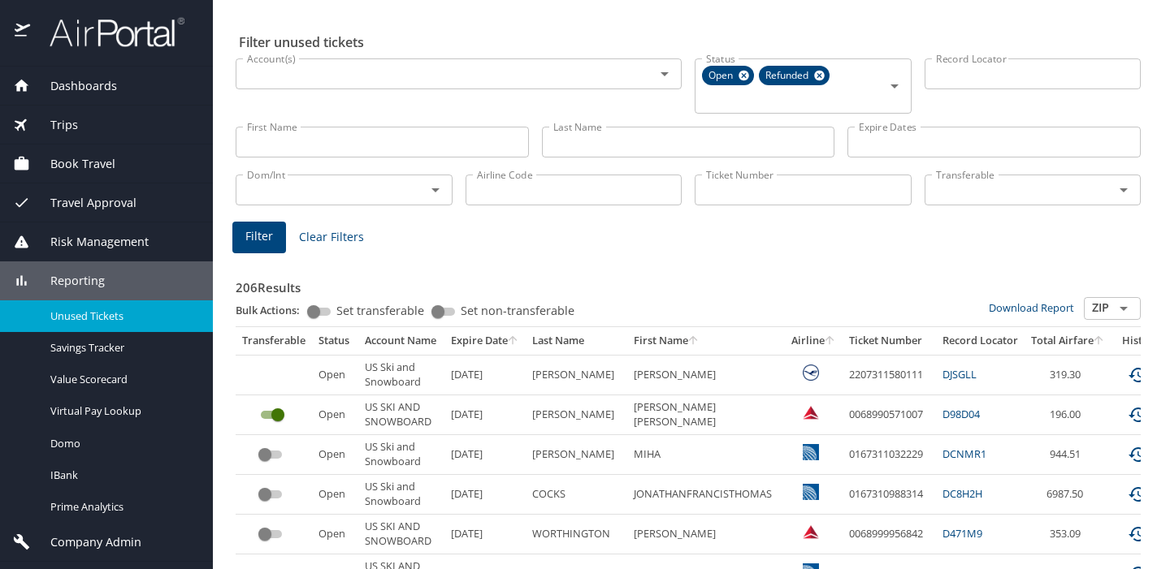
click at [829, 341] on icon "sort" at bounding box center [829, 340] width 13 height 13
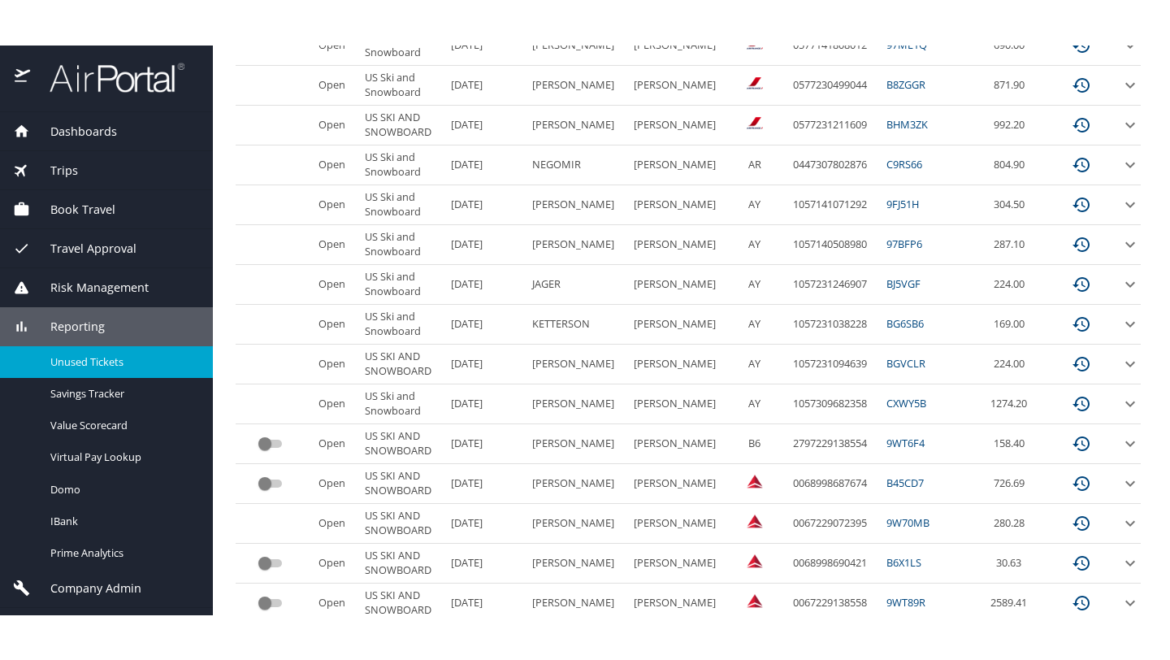
scroll to position [873, 0]
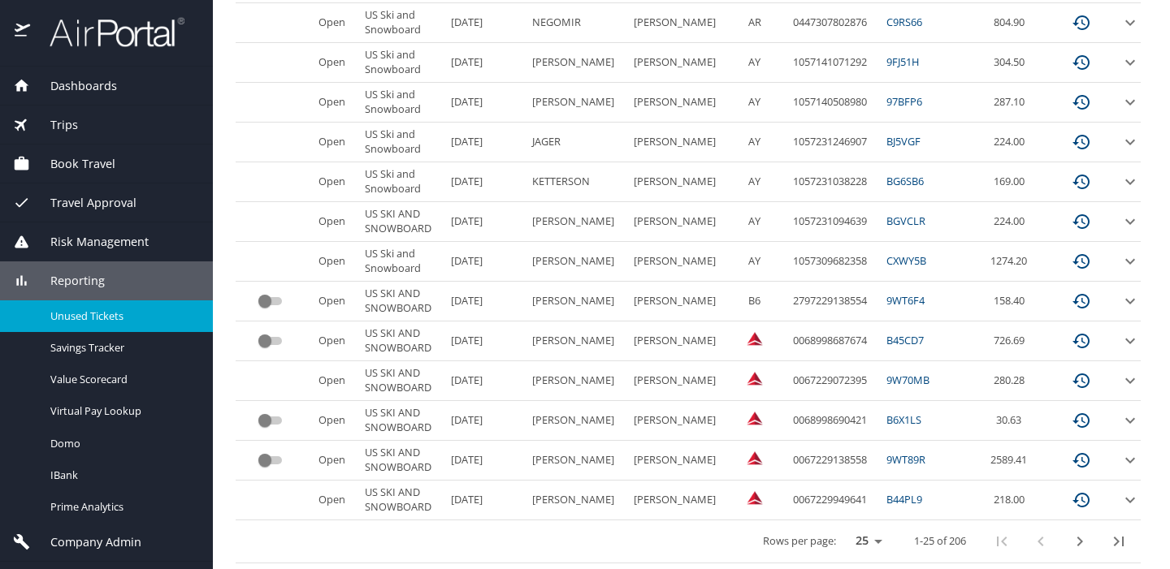
click at [862, 540] on select "25 50 100" at bounding box center [864, 542] width 45 height 24
select select "100"
click at [842, 530] on select "25 50 100" at bounding box center [864, 542] width 45 height 24
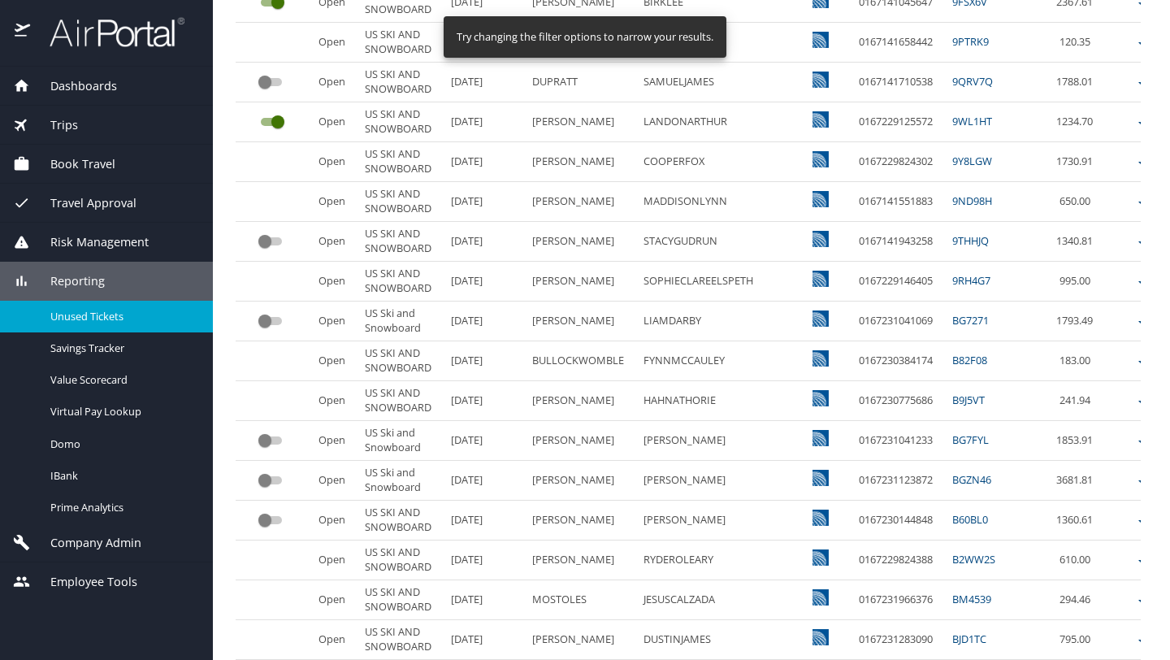
scroll to position [3768, 0]
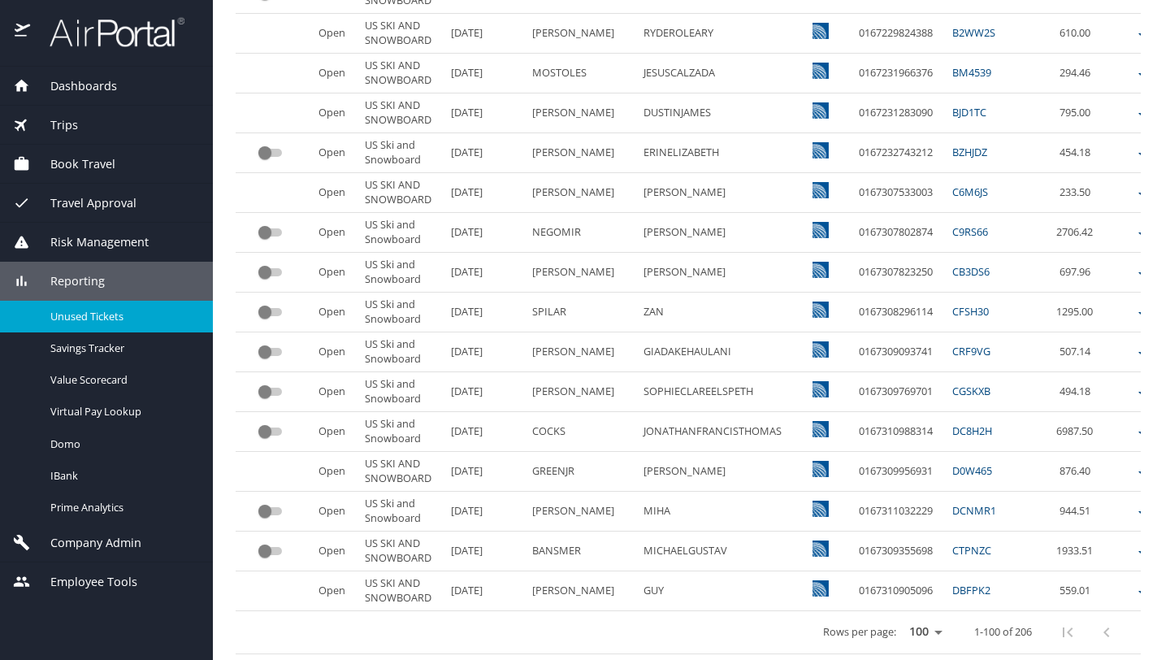
click at [1118, 569] on div "custom pagination table" at bounding box center [1126, 632] width 156 height 39
click at [948, 569] on select "25 50 100" at bounding box center [925, 632] width 45 height 24
click at [911, 569] on select "25 50 100" at bounding box center [925, 632] width 45 height 24
click at [1124, 569] on div "custom pagination table" at bounding box center [1126, 632] width 156 height 39
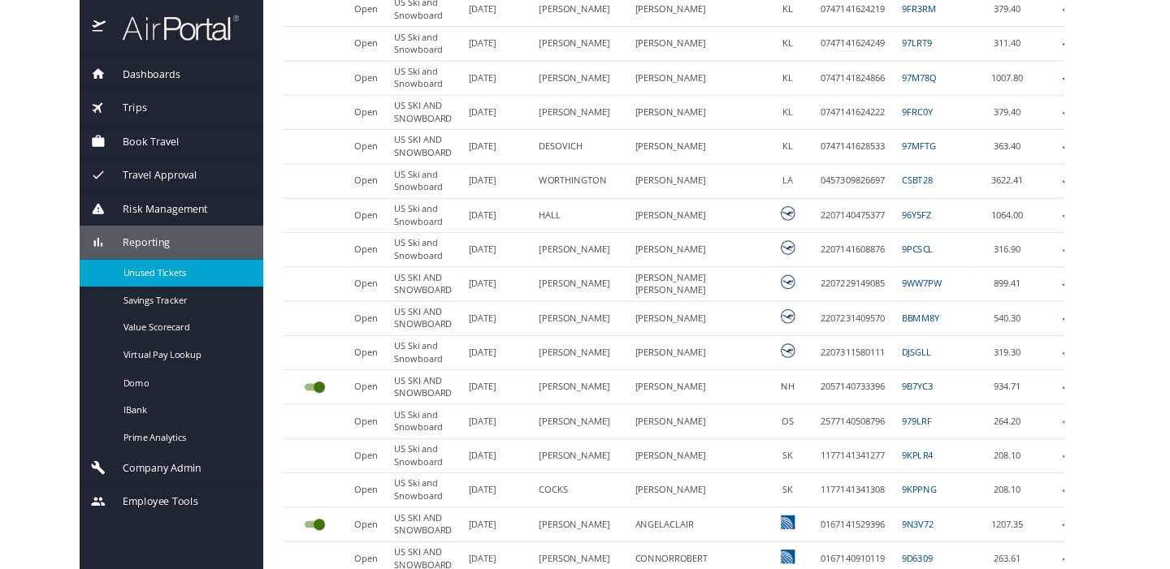
scroll to position [2362, 0]
